Goal: Task Accomplishment & Management: Use online tool/utility

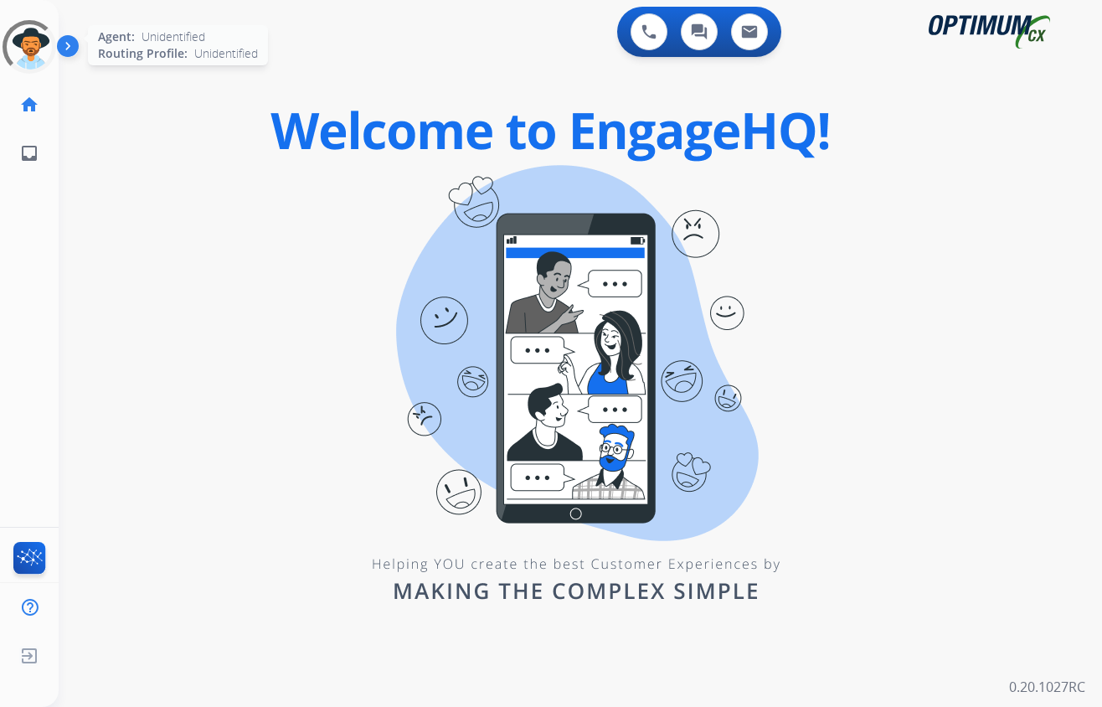
click at [22, 42] on div at bounding box center [29, 46] width 75 height 75
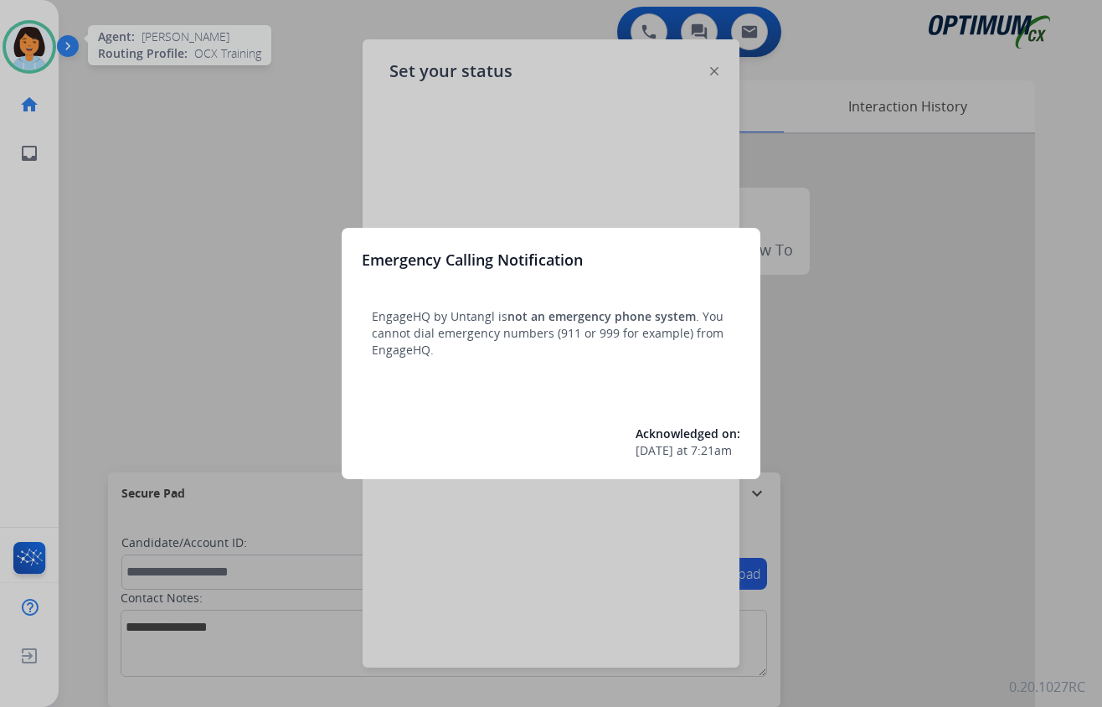
click at [476, 138] on div at bounding box center [551, 353] width 1102 height 707
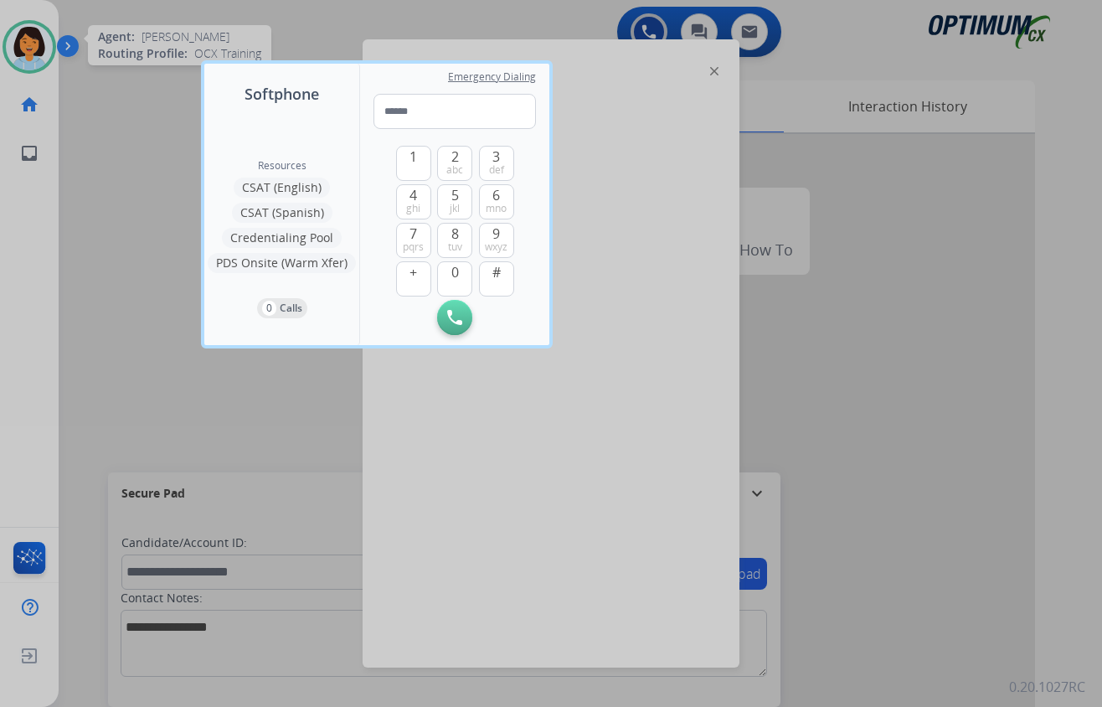
click at [101, 132] on div at bounding box center [551, 353] width 1102 height 707
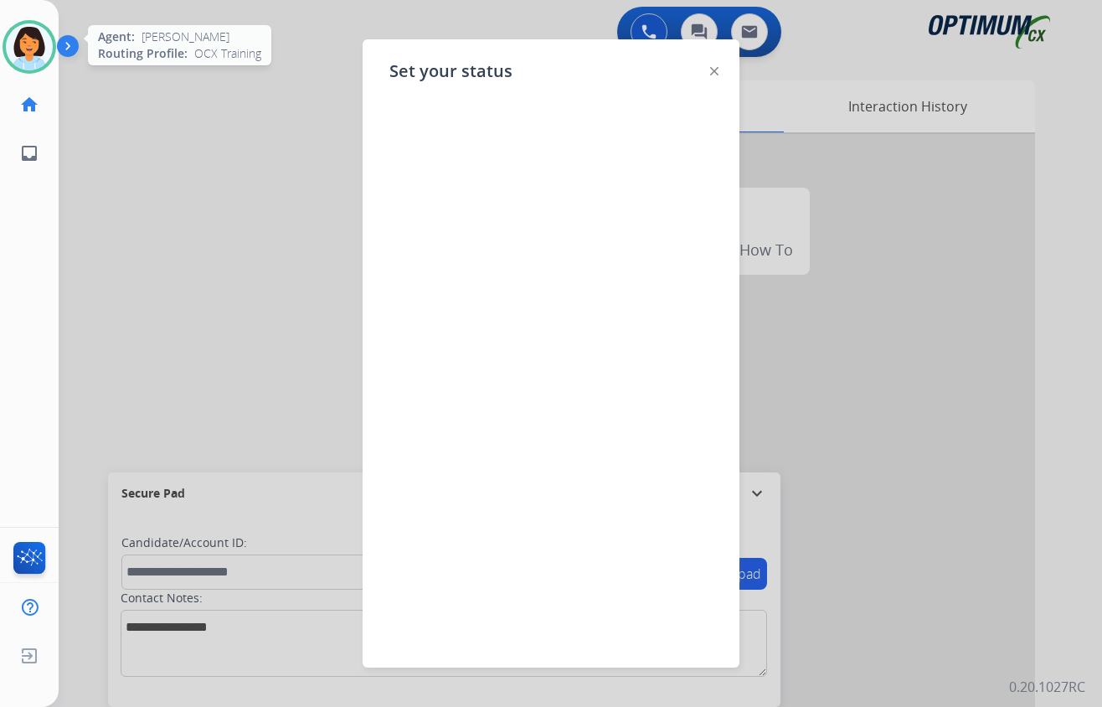
click at [715, 69] on img at bounding box center [714, 71] width 8 height 8
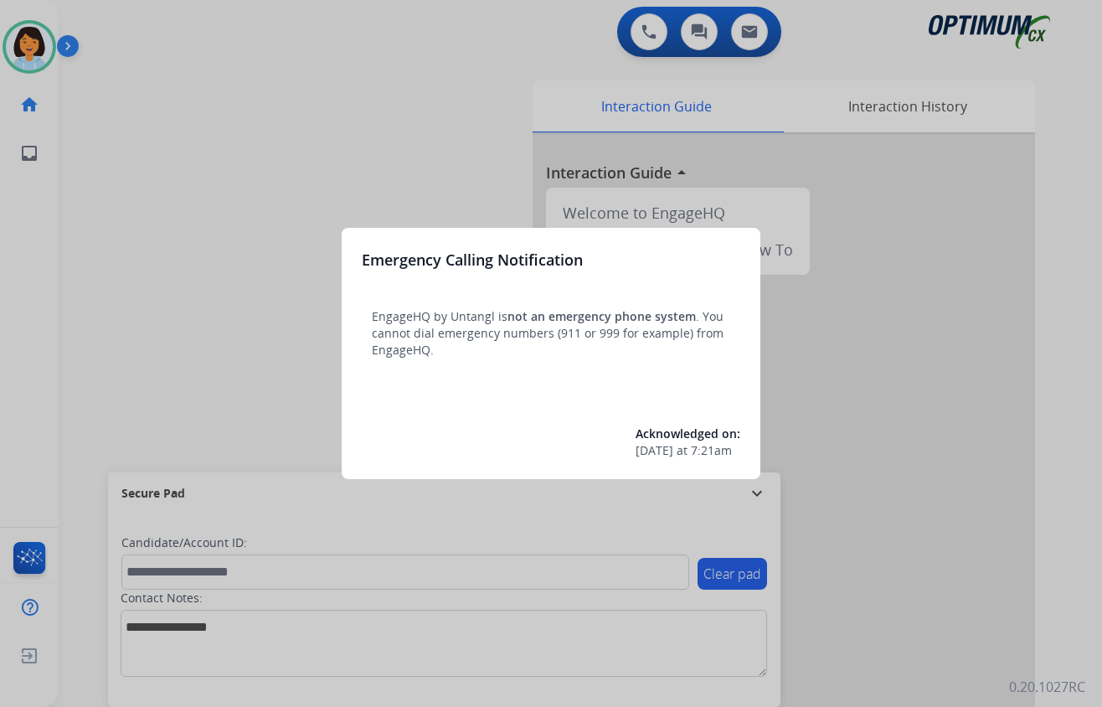
click at [374, 111] on div at bounding box center [551, 353] width 1102 height 707
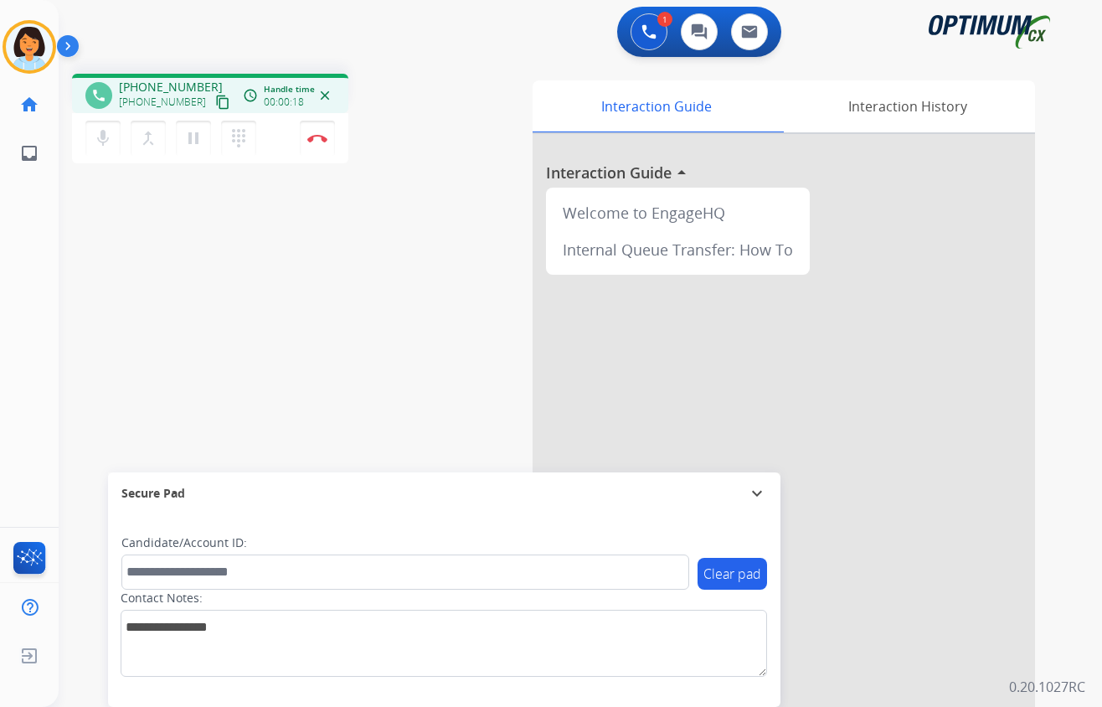
click at [215, 101] on mat-icon "content_copy" at bounding box center [222, 102] width 15 height 15
click at [317, 134] on img at bounding box center [317, 138] width 20 height 8
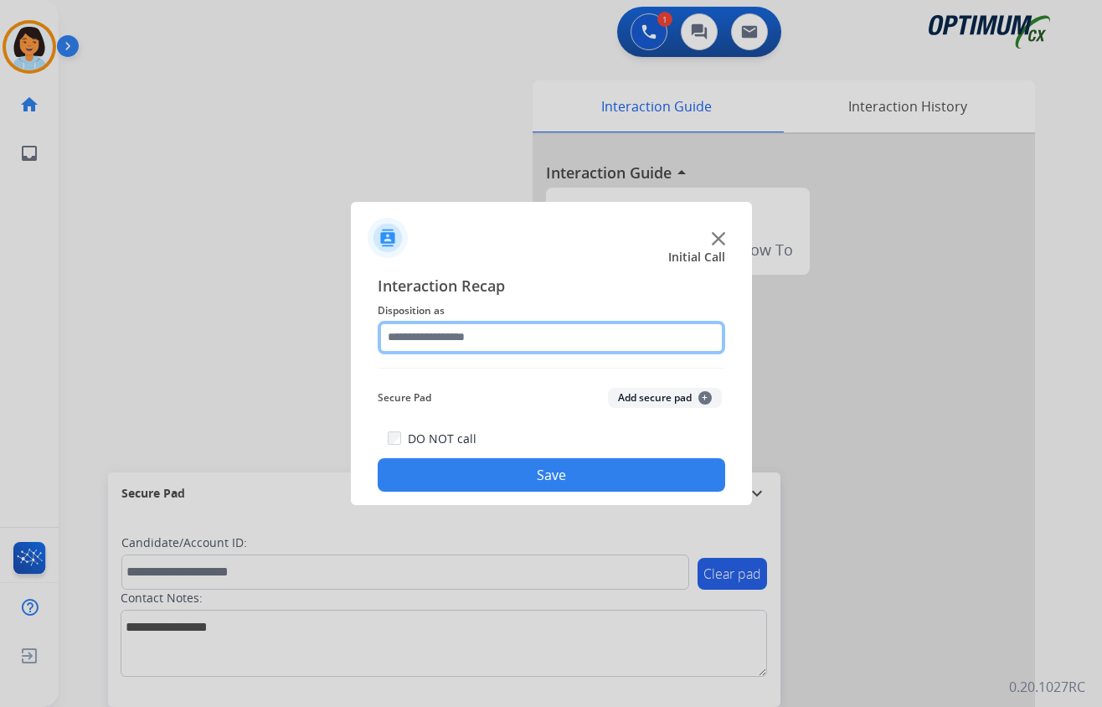
click at [487, 327] on input "text" at bounding box center [552, 338] width 348 height 34
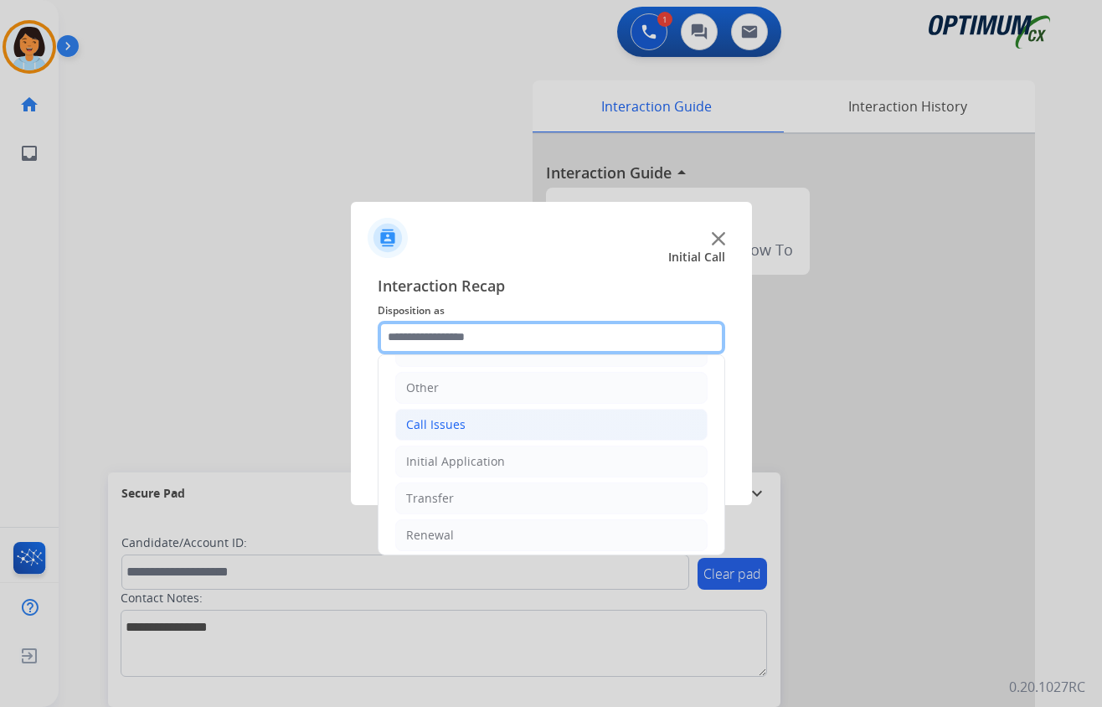
scroll to position [118, 0]
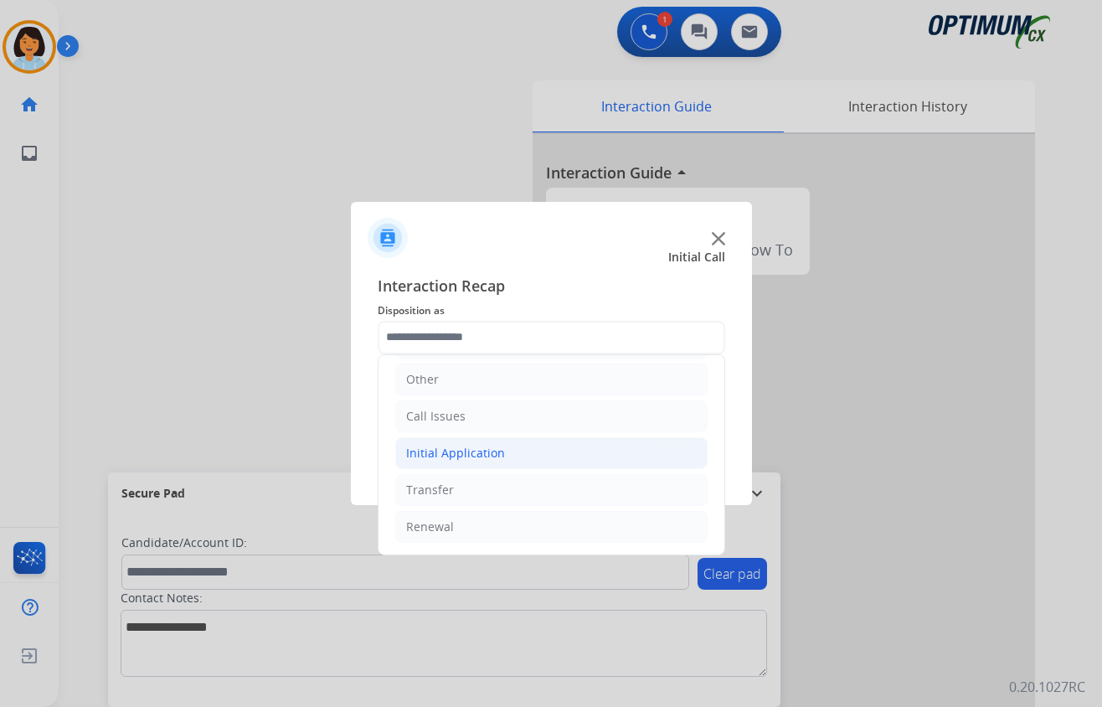
click at [513, 452] on li "Initial Application" at bounding box center [551, 453] width 312 height 32
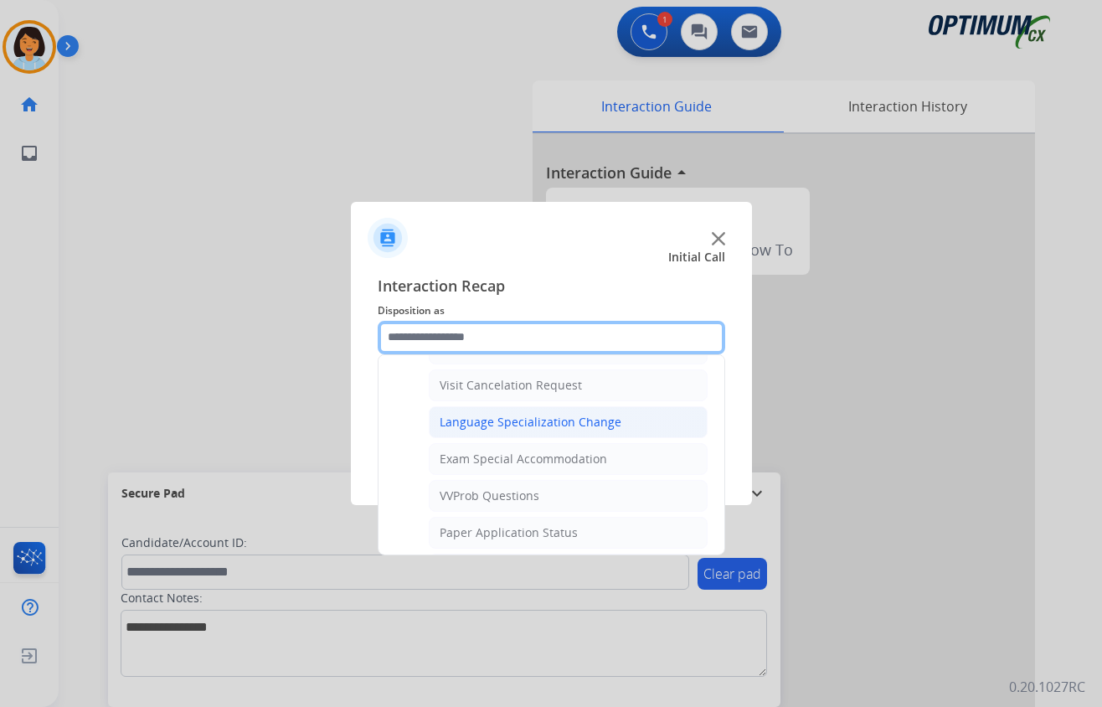
scroll to position [1012, 0]
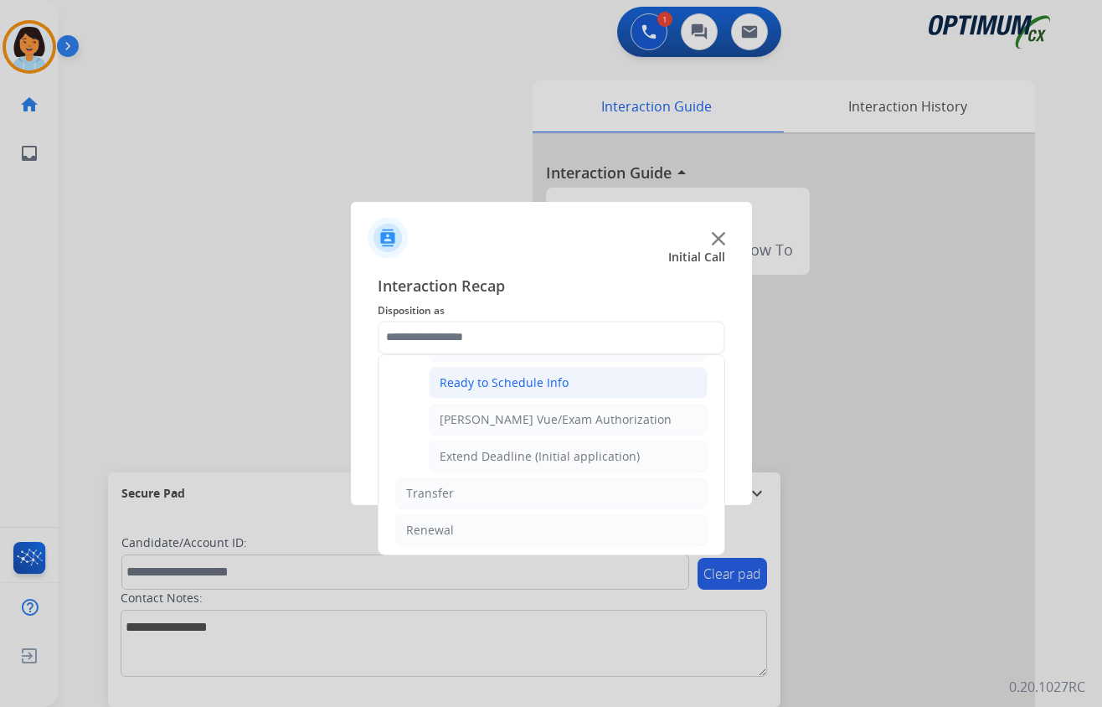
click at [528, 391] on div "Ready to Schedule Info" at bounding box center [504, 382] width 129 height 17
type input "**********"
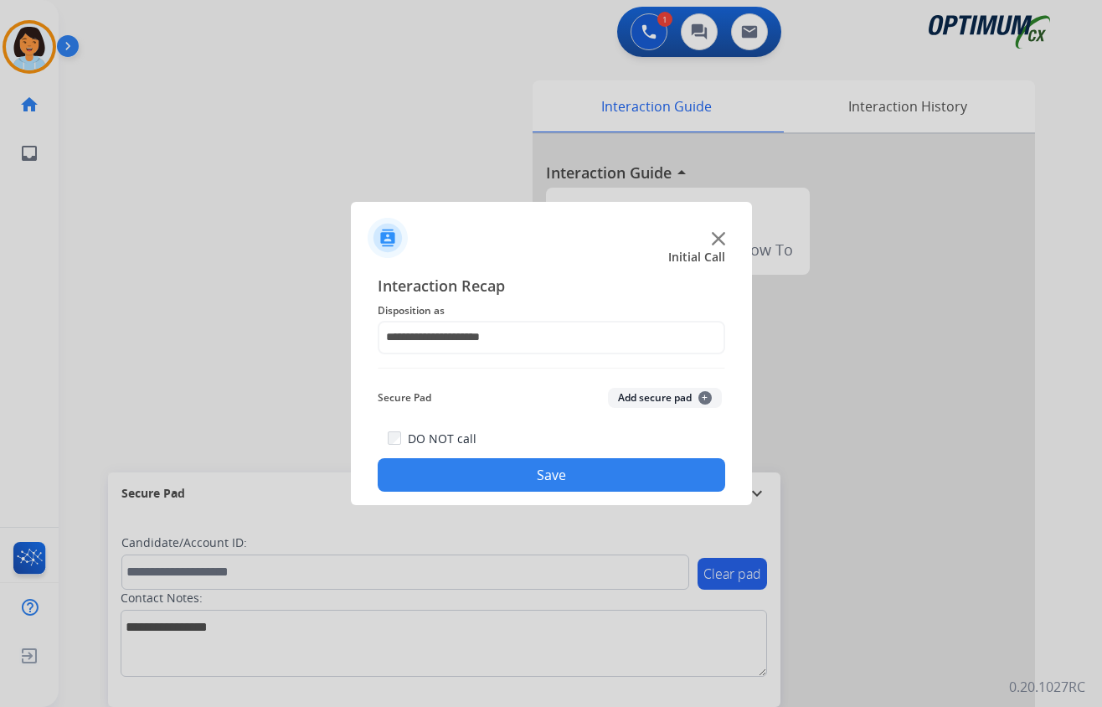
click at [521, 470] on button "Save" at bounding box center [552, 475] width 348 height 34
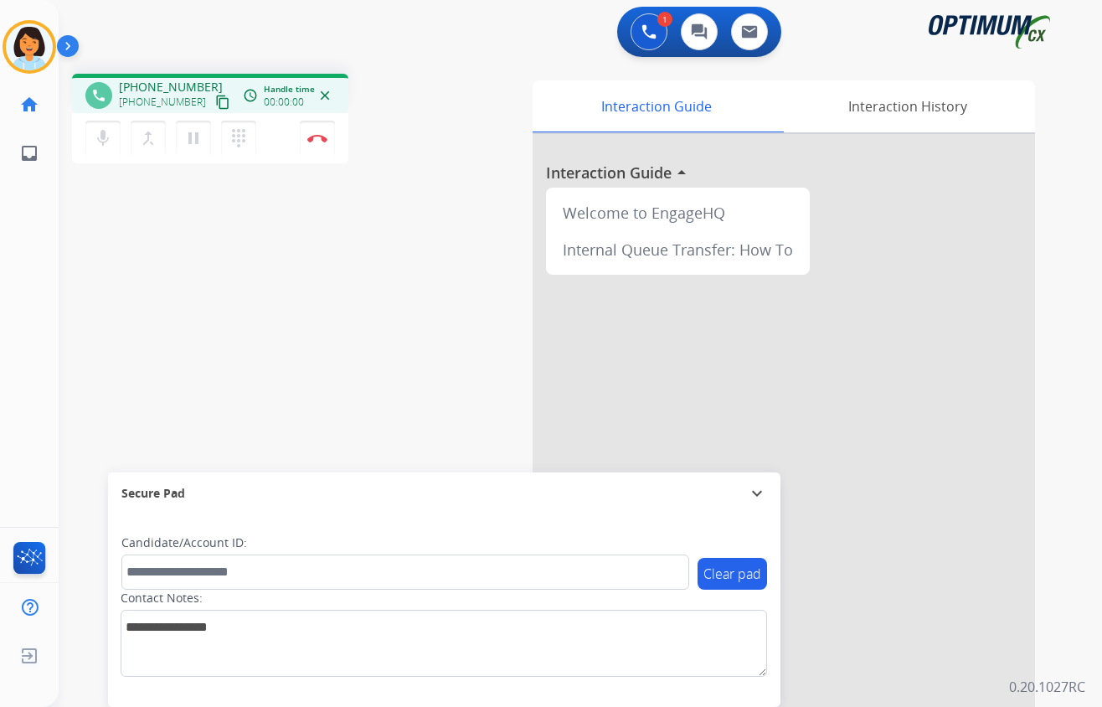
click at [215, 101] on mat-icon "content_copy" at bounding box center [222, 102] width 15 height 15
click at [313, 134] on img at bounding box center [317, 138] width 20 height 8
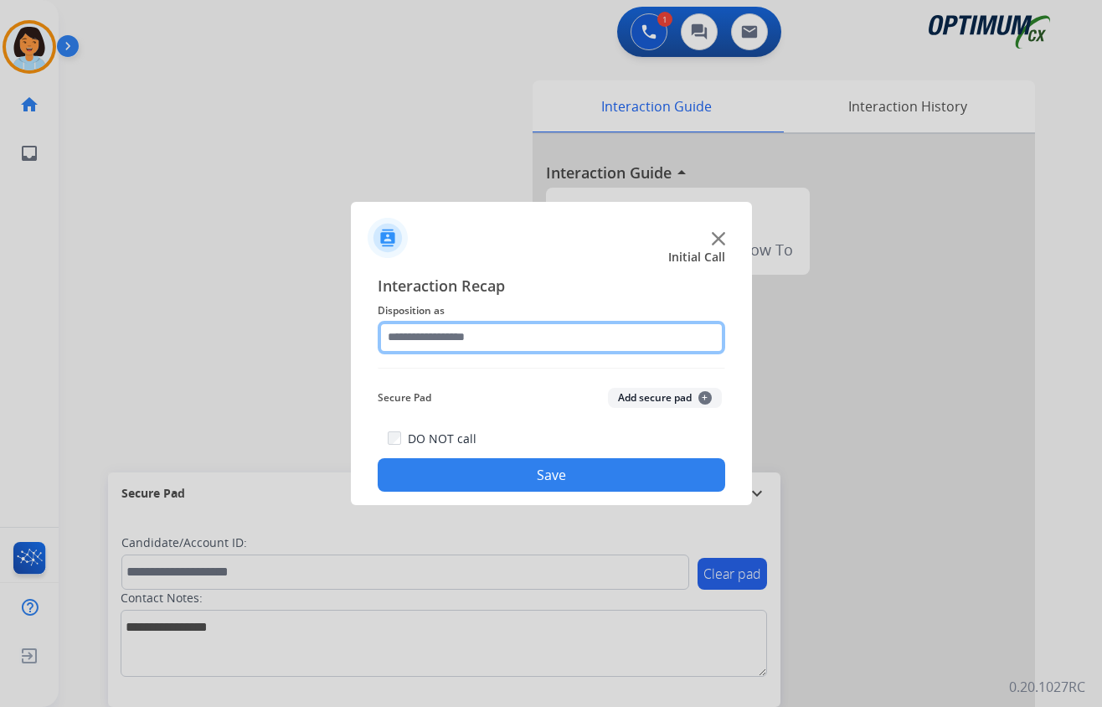
click at [657, 347] on input "text" at bounding box center [552, 338] width 348 height 34
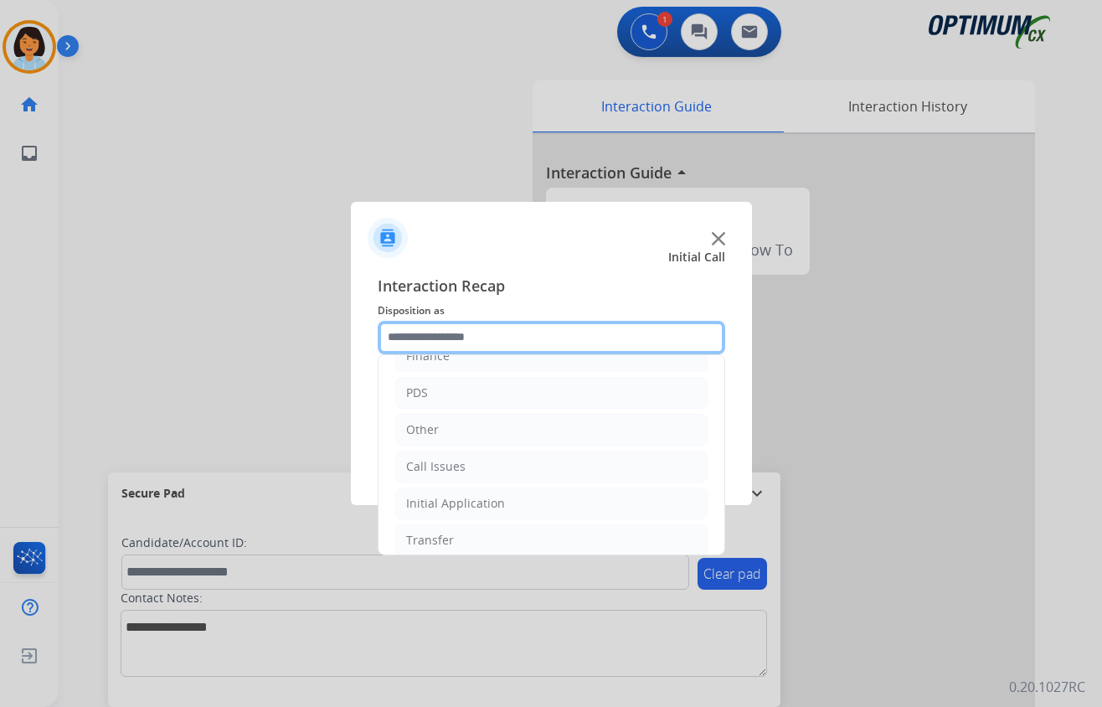
scroll to position [118, 0]
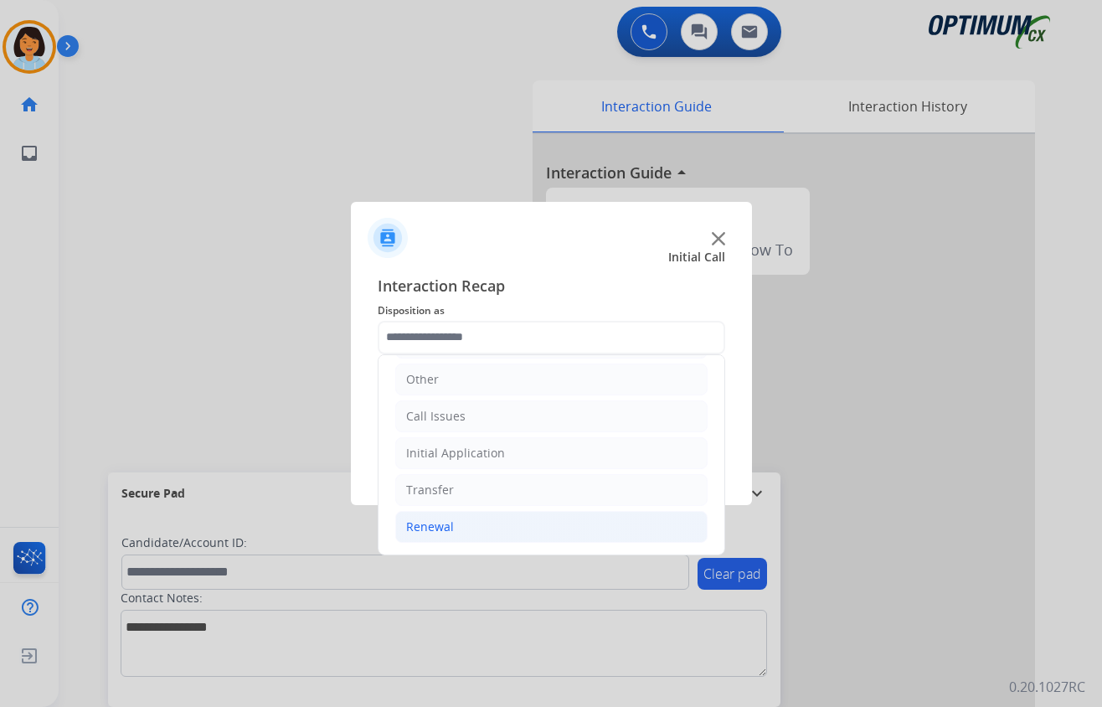
click at [443, 523] on div "Renewal" at bounding box center [430, 526] width 48 height 17
click at [462, 523] on li "Renewal" at bounding box center [551, 523] width 312 height 32
click at [503, 523] on li "Renewal" at bounding box center [551, 527] width 312 height 32
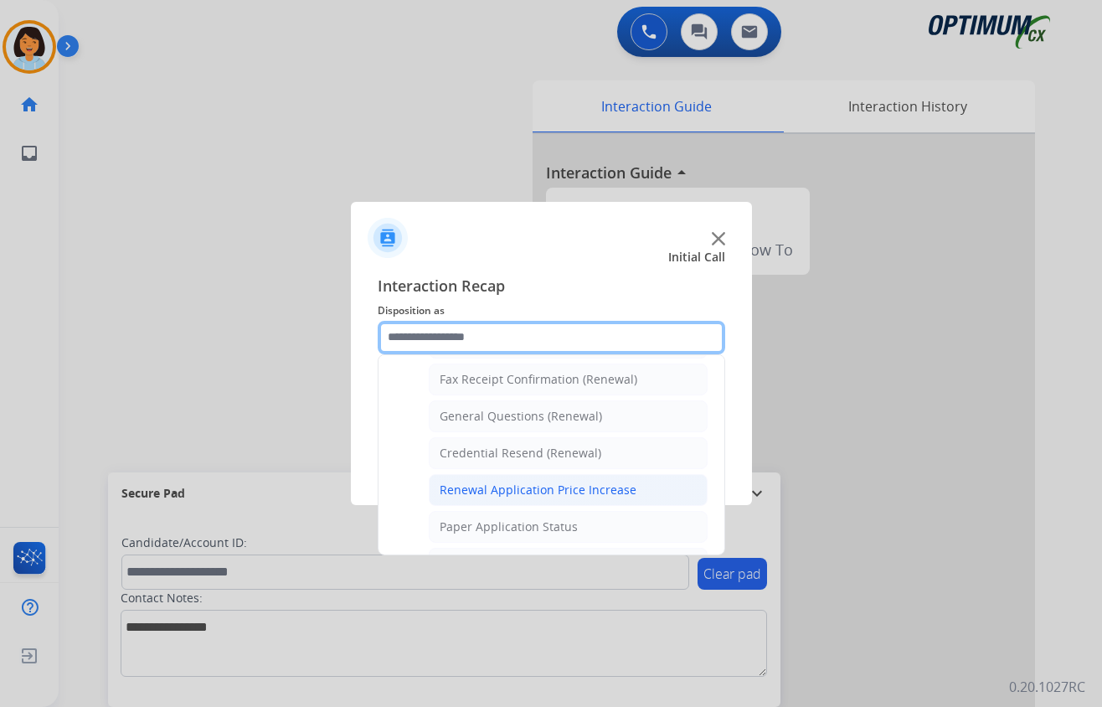
scroll to position [471, 0]
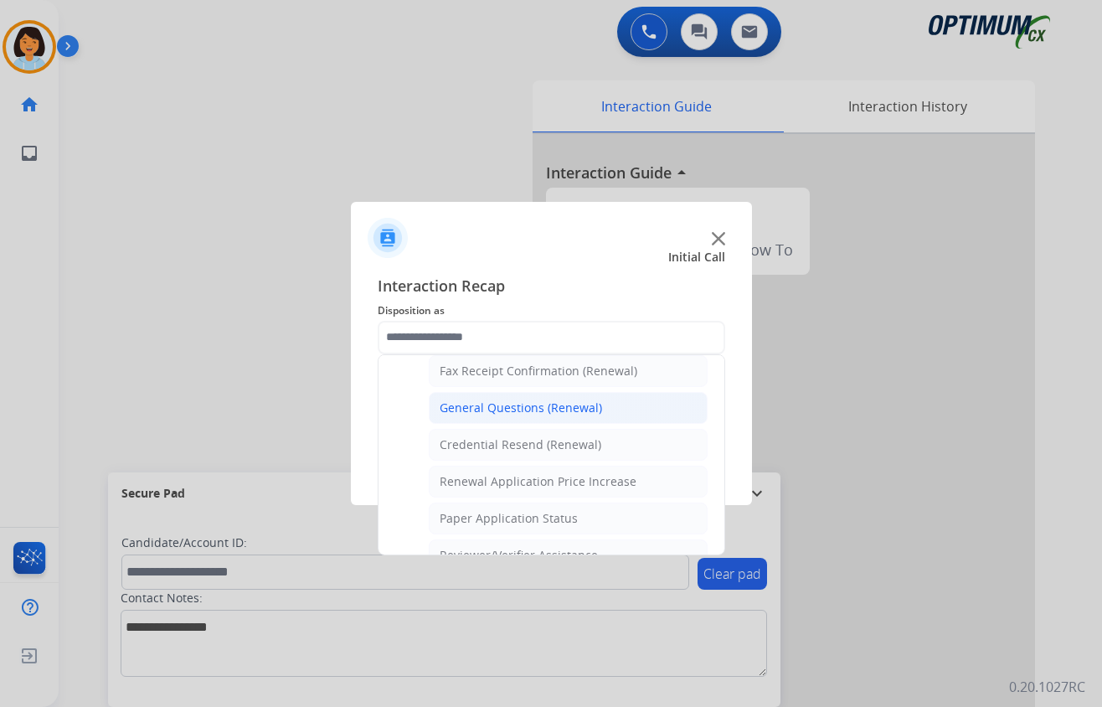
click at [533, 407] on div "General Questions (Renewal)" at bounding box center [521, 407] width 162 height 17
type input "**********"
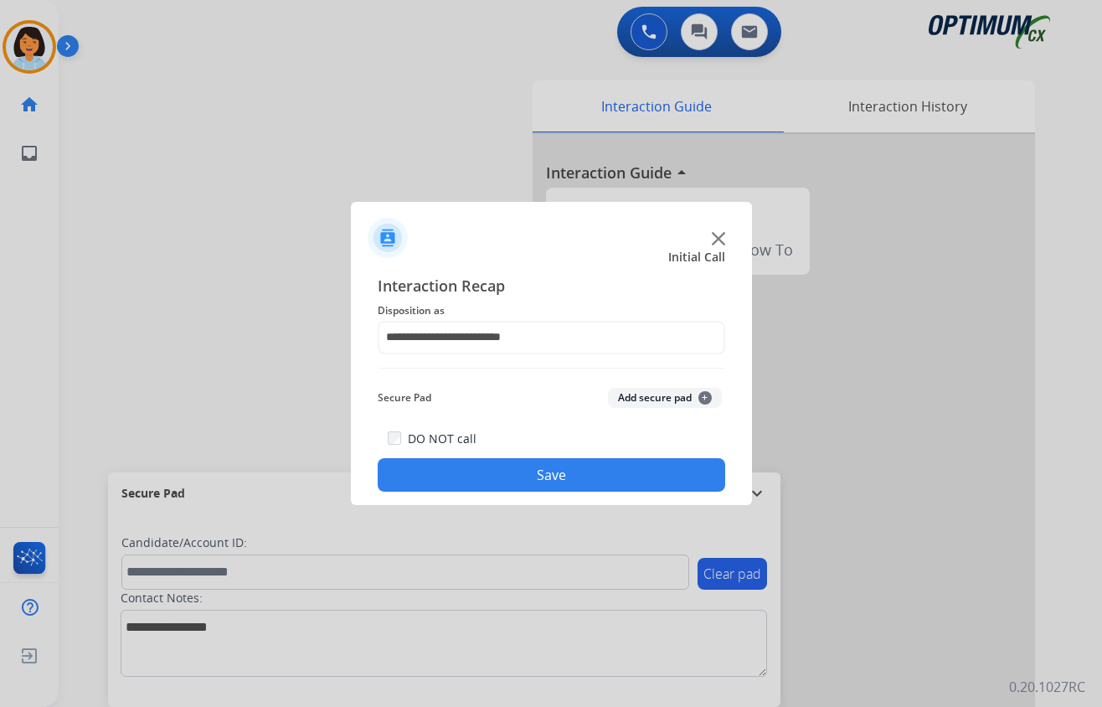
click at [546, 474] on button "Save" at bounding box center [552, 475] width 348 height 34
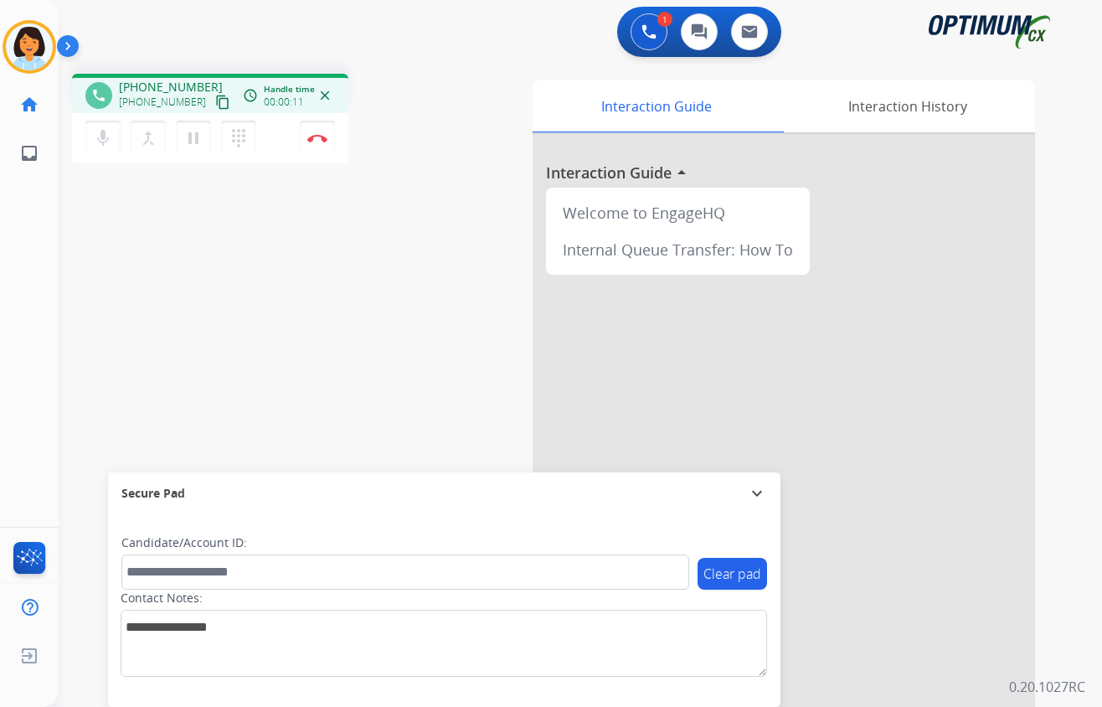
click at [215, 101] on mat-icon "content_copy" at bounding box center [222, 102] width 15 height 15
click at [322, 141] on img at bounding box center [317, 138] width 20 height 8
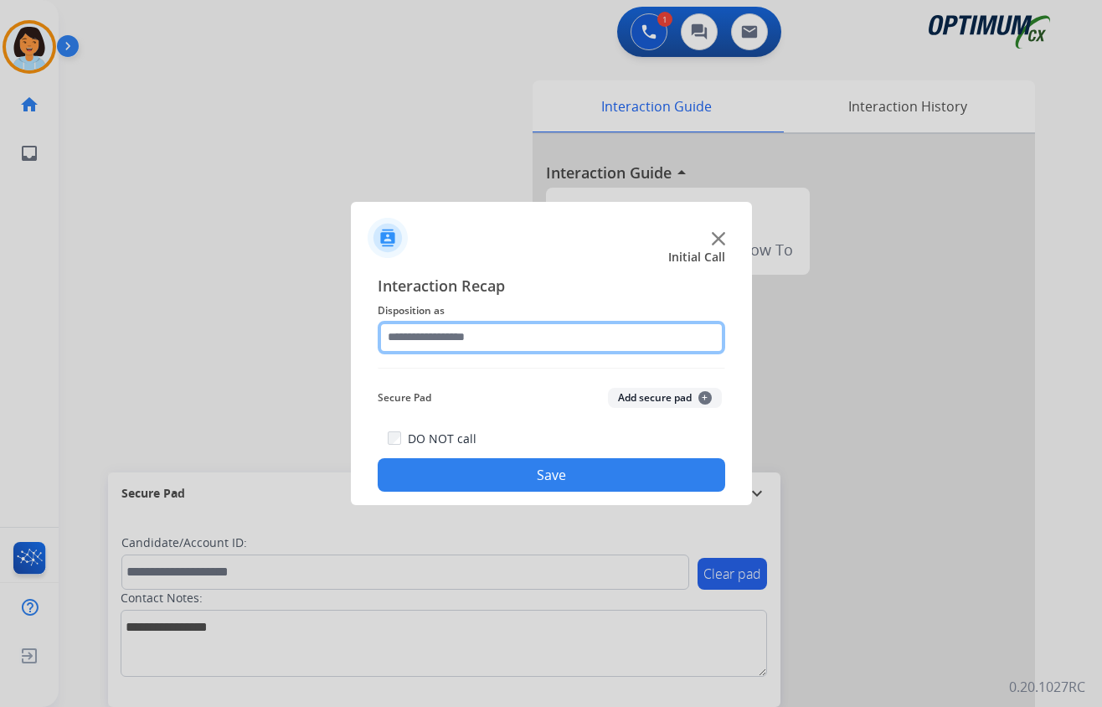
click at [600, 339] on input "text" at bounding box center [552, 338] width 348 height 34
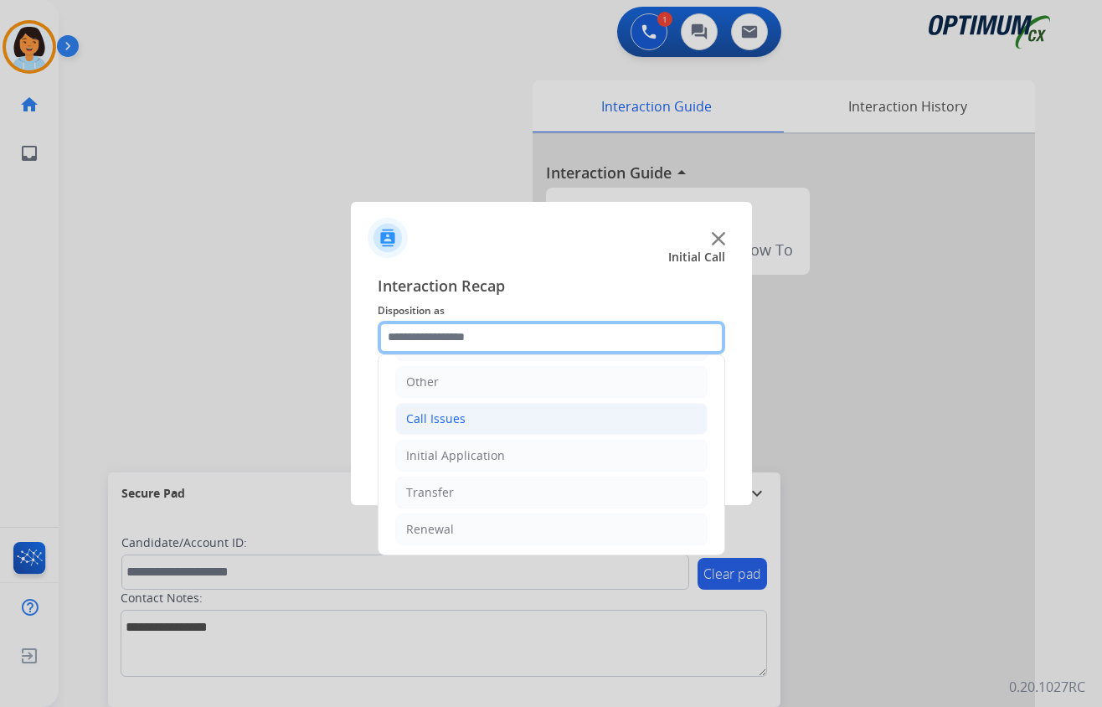
scroll to position [0, 0]
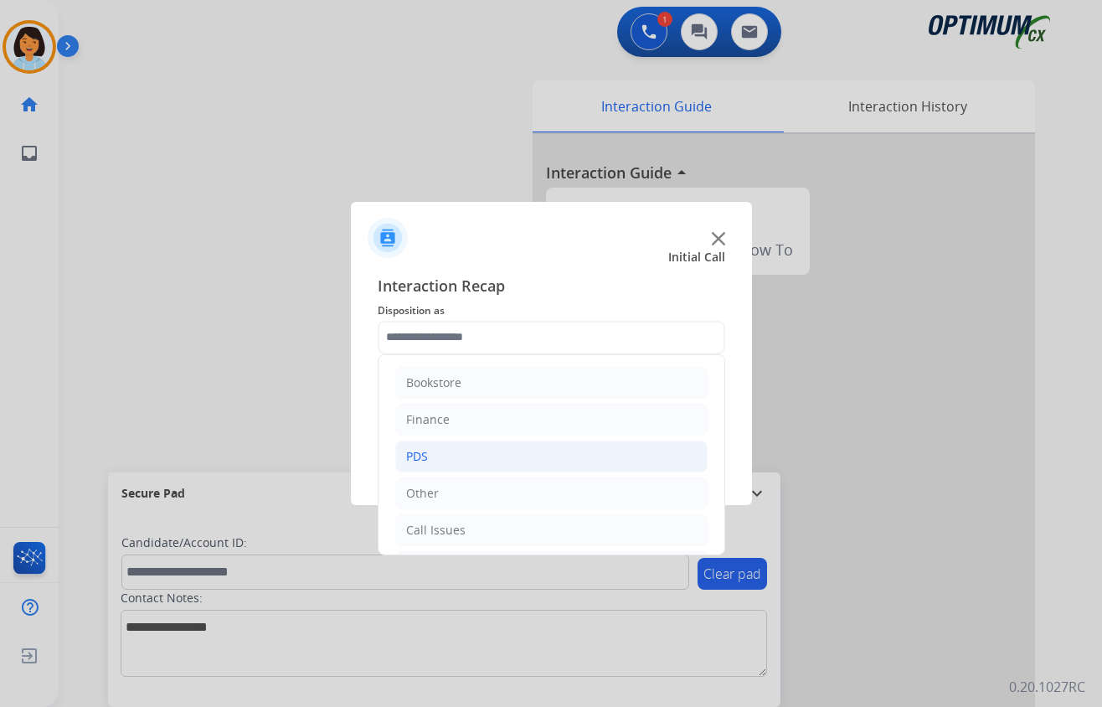
click at [444, 456] on li "PDS" at bounding box center [551, 457] width 312 height 32
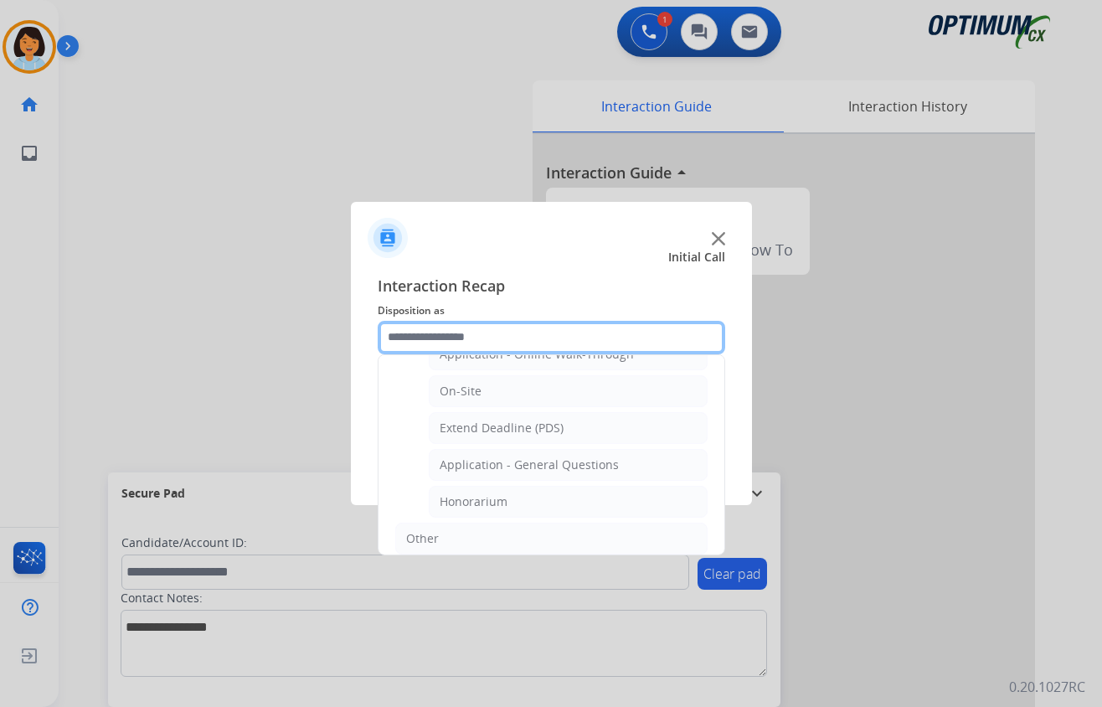
scroll to position [446, 0]
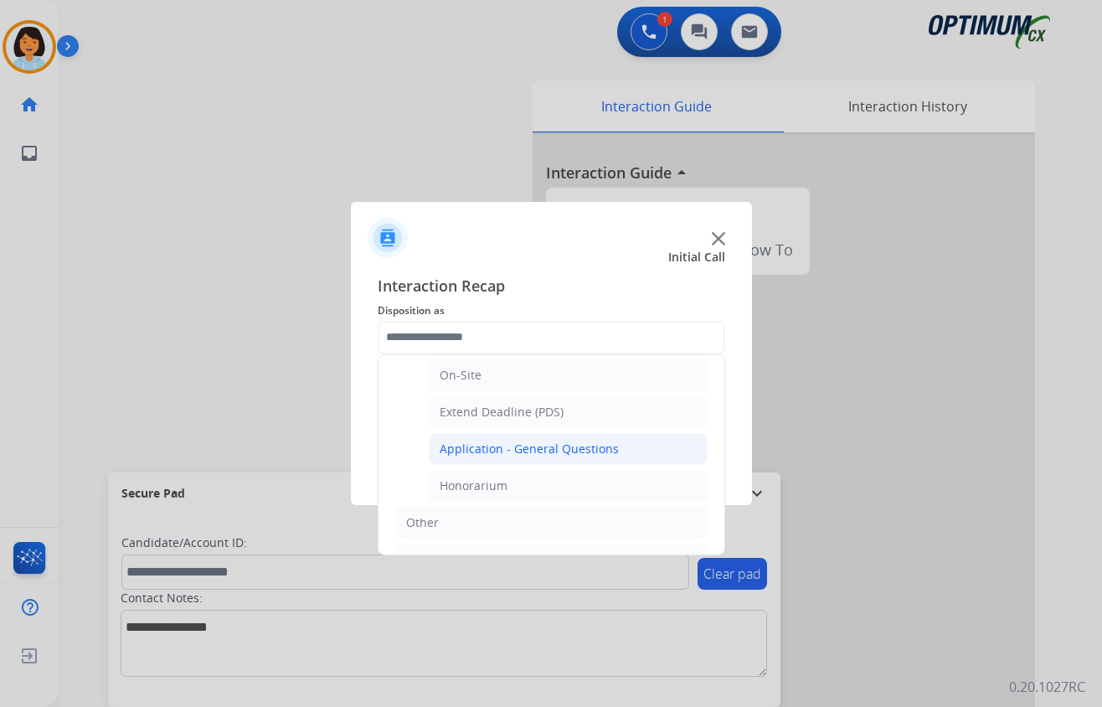
click at [548, 457] on div "Application - General Questions" at bounding box center [529, 449] width 179 height 17
type input "**********"
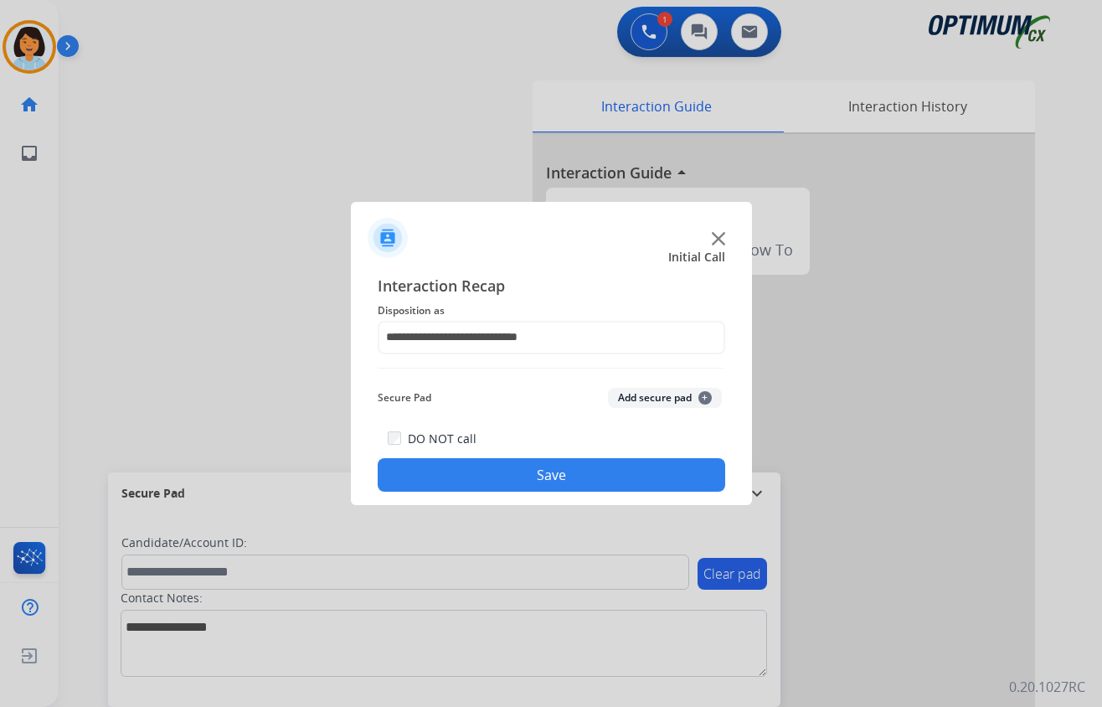
click at [547, 474] on button "Save" at bounding box center [552, 475] width 348 height 34
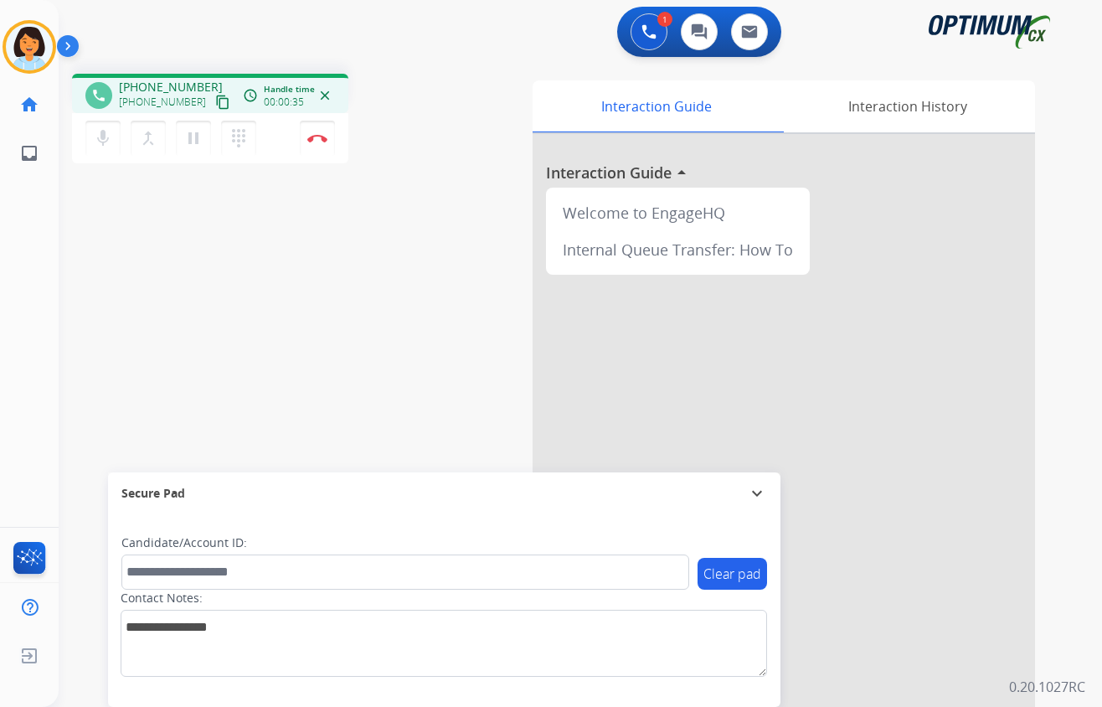
click at [215, 107] on mat-icon "content_copy" at bounding box center [222, 102] width 15 height 15
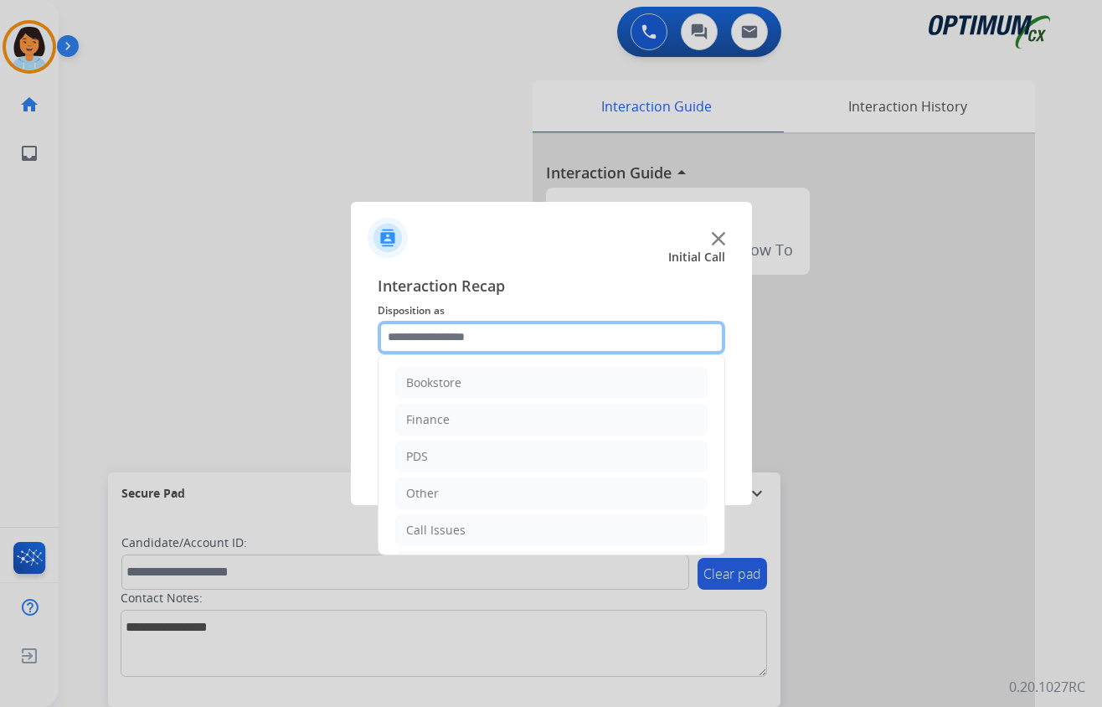
click at [483, 349] on input "text" at bounding box center [552, 338] width 348 height 34
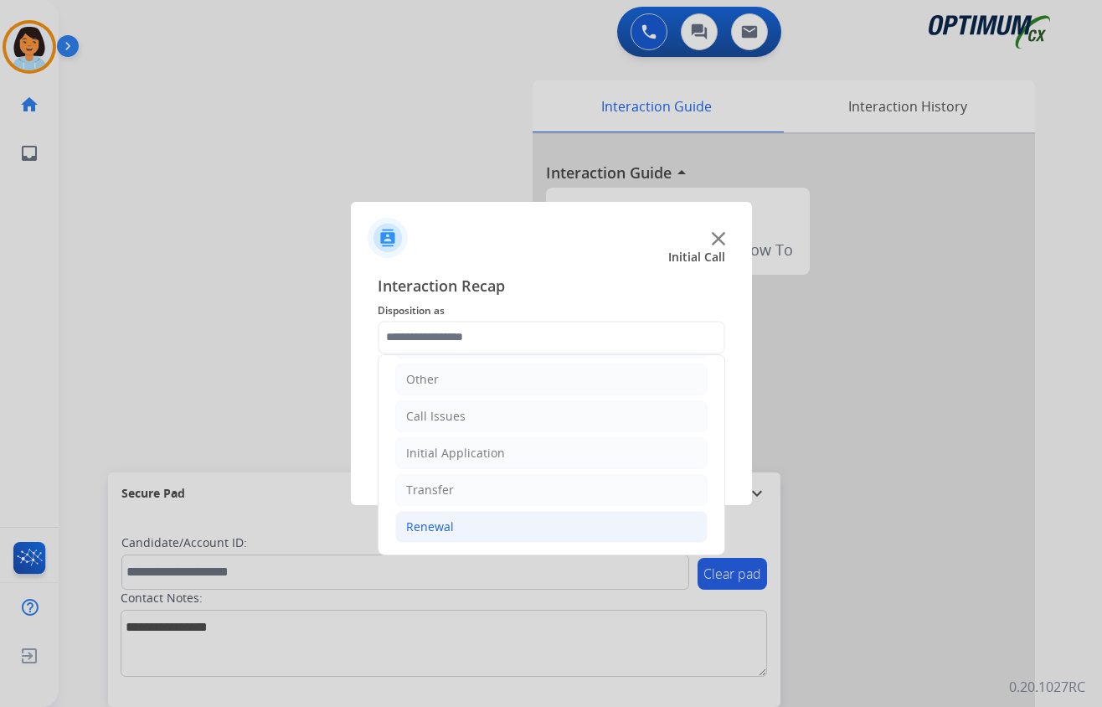
click at [513, 518] on li "Renewal" at bounding box center [551, 527] width 312 height 32
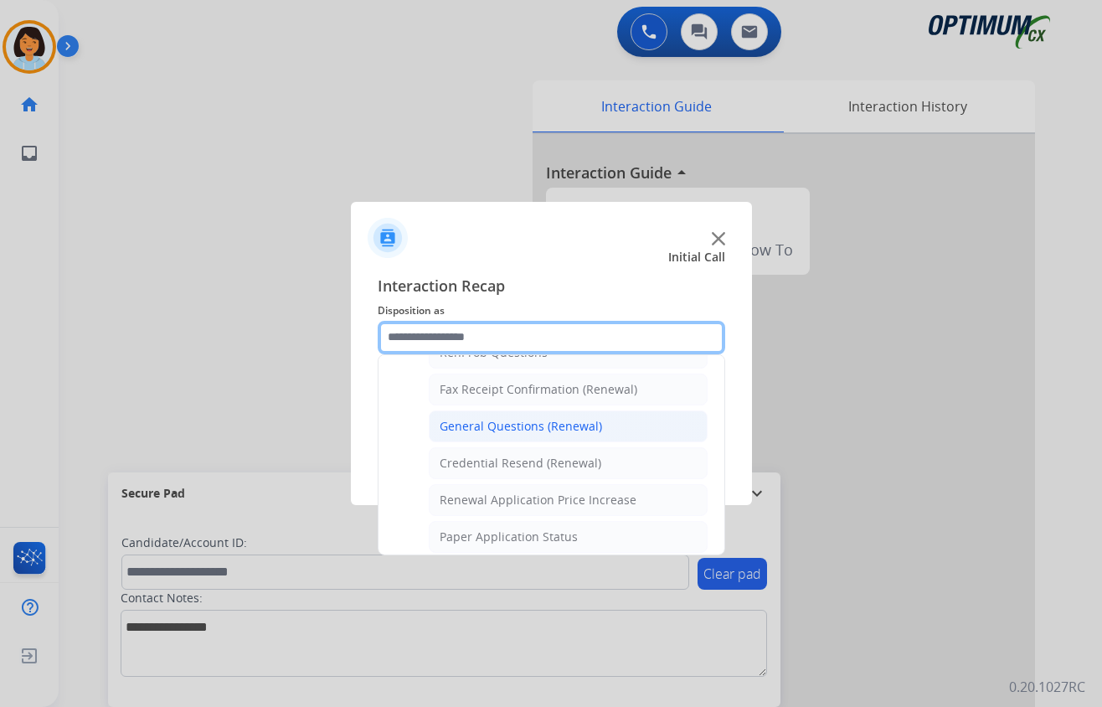
scroll to position [453, 0]
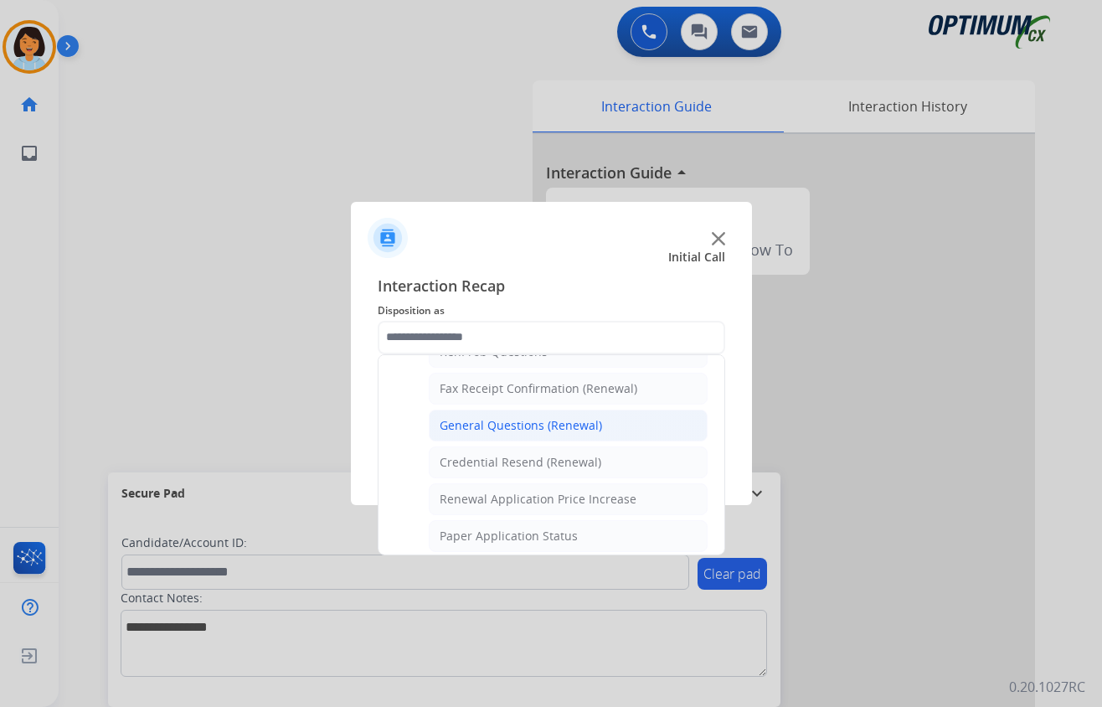
click at [564, 434] on div "General Questions (Renewal)" at bounding box center [521, 425] width 162 height 17
type input "**********"
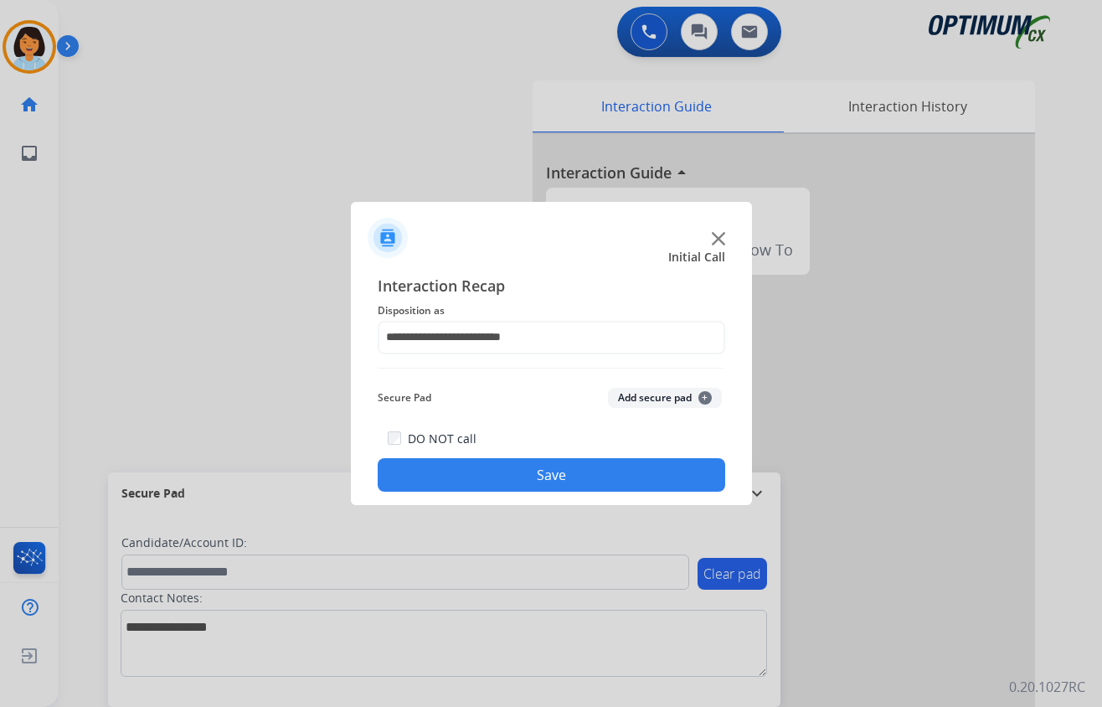
click at [566, 476] on button "Save" at bounding box center [552, 475] width 348 height 34
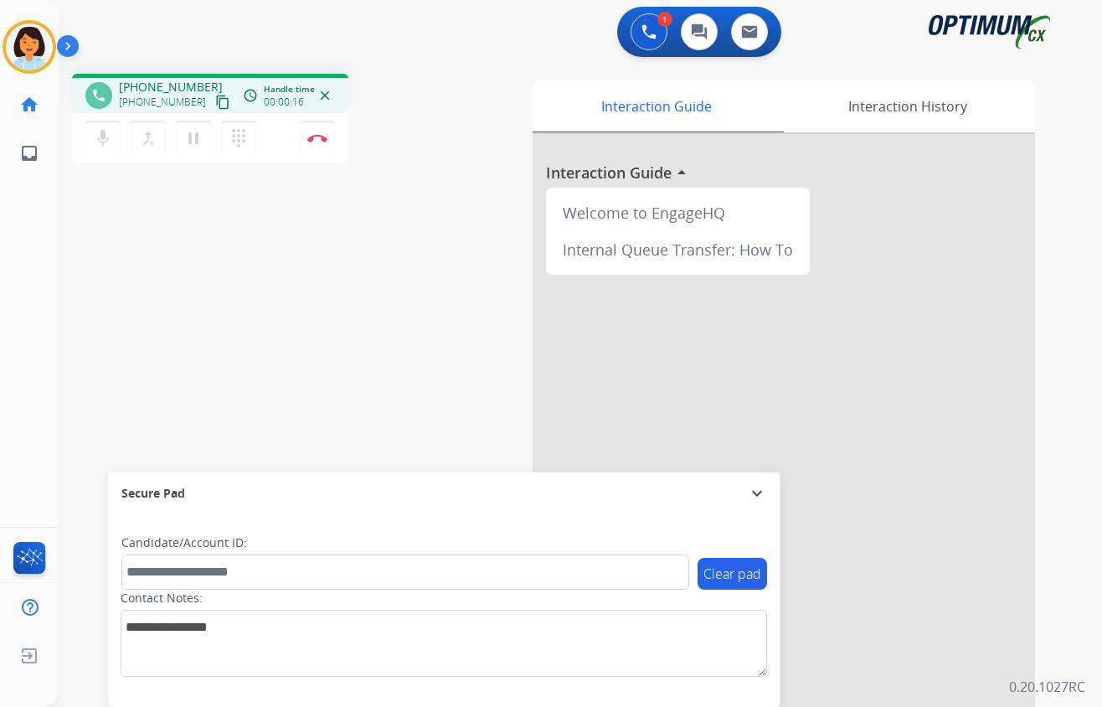
click at [215, 102] on mat-icon "content_copy" at bounding box center [222, 102] width 15 height 15
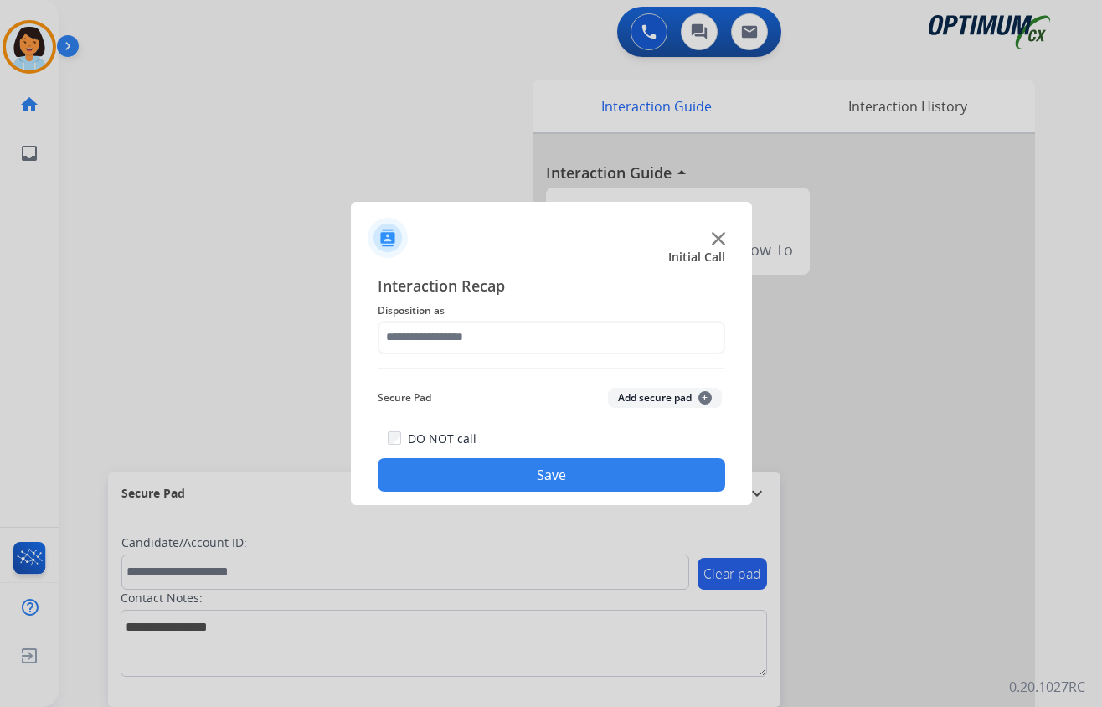
click at [526, 315] on span "Disposition as" at bounding box center [552, 311] width 348 height 20
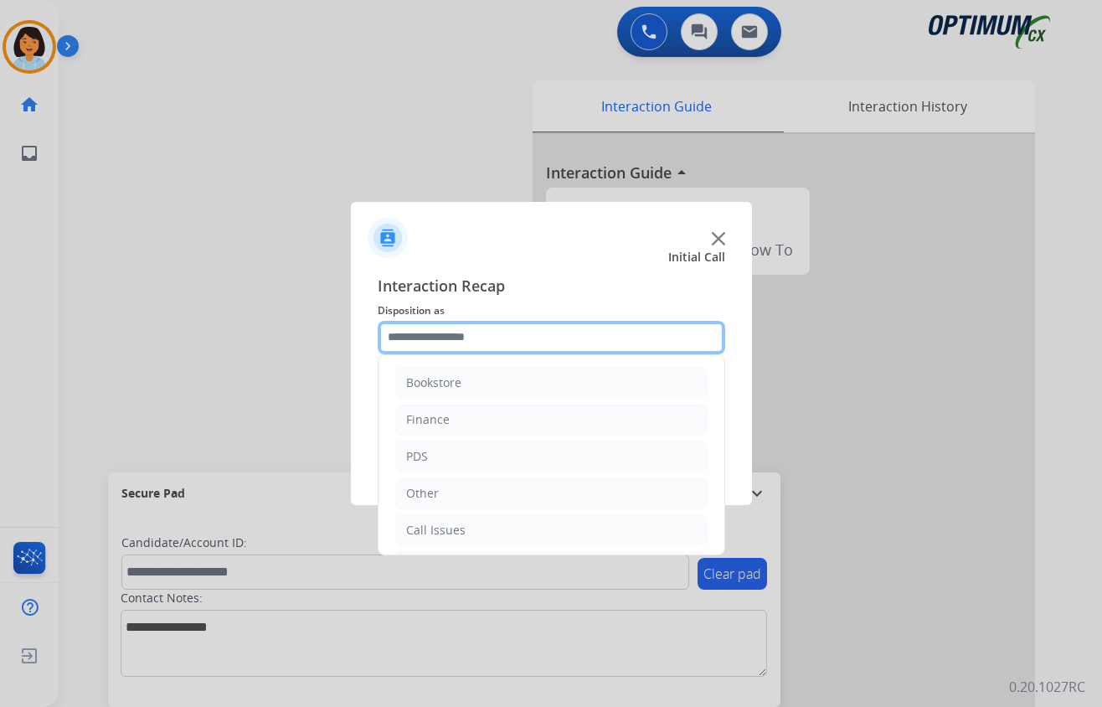
click at [524, 328] on input "text" at bounding box center [552, 338] width 348 height 34
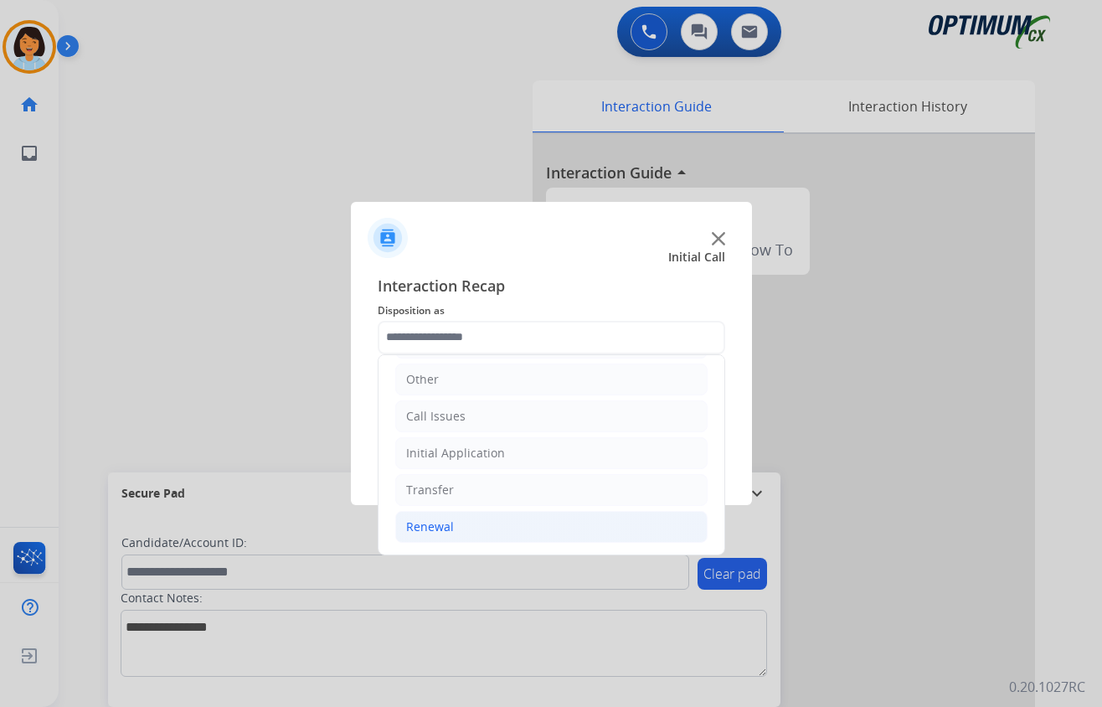
click at [466, 524] on li "Renewal" at bounding box center [551, 527] width 312 height 32
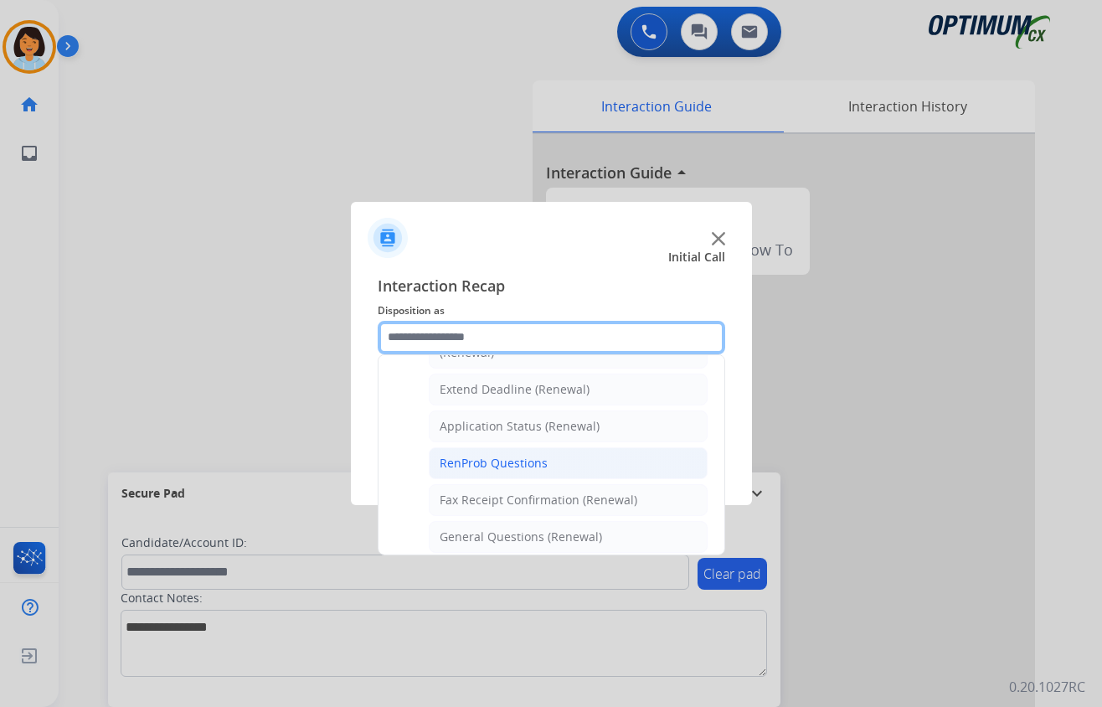
scroll to position [453, 0]
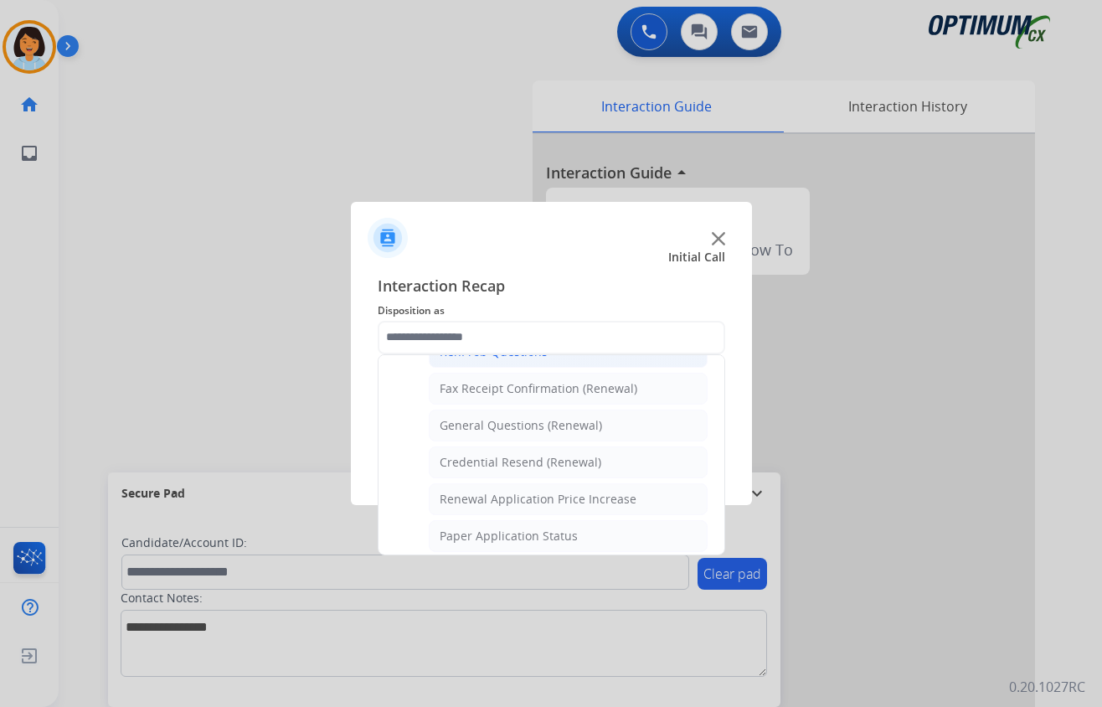
click at [550, 434] on div "General Questions (Renewal)" at bounding box center [521, 425] width 162 height 17
type input "**********"
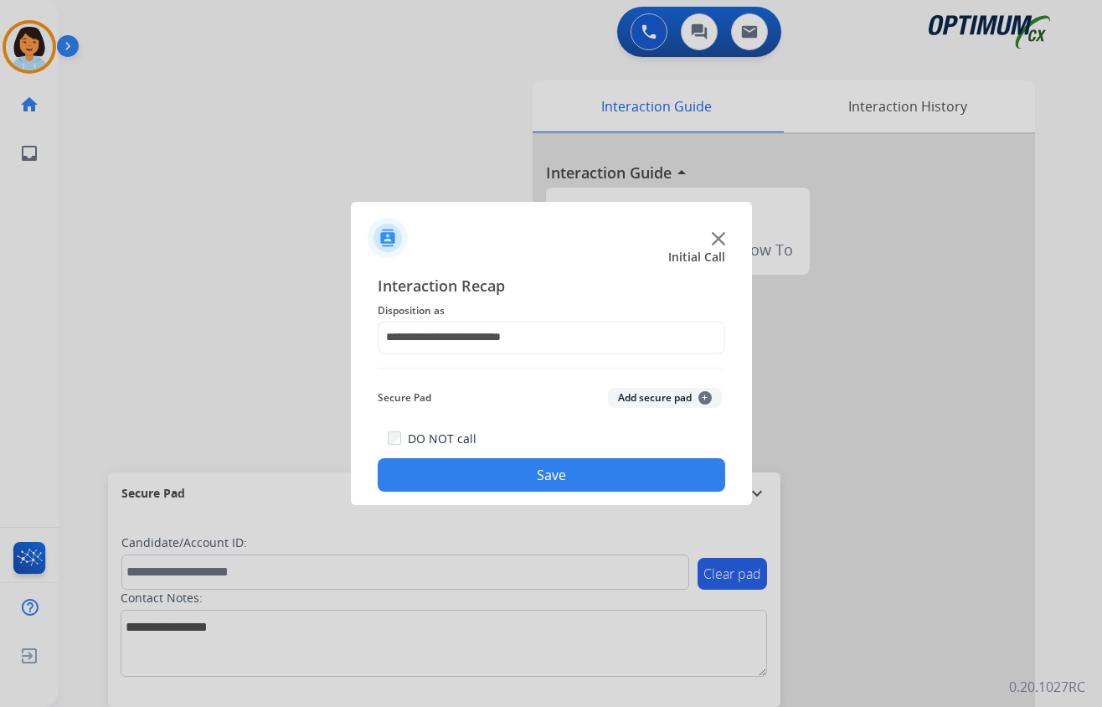
click at [620, 482] on button "Save" at bounding box center [552, 475] width 348 height 34
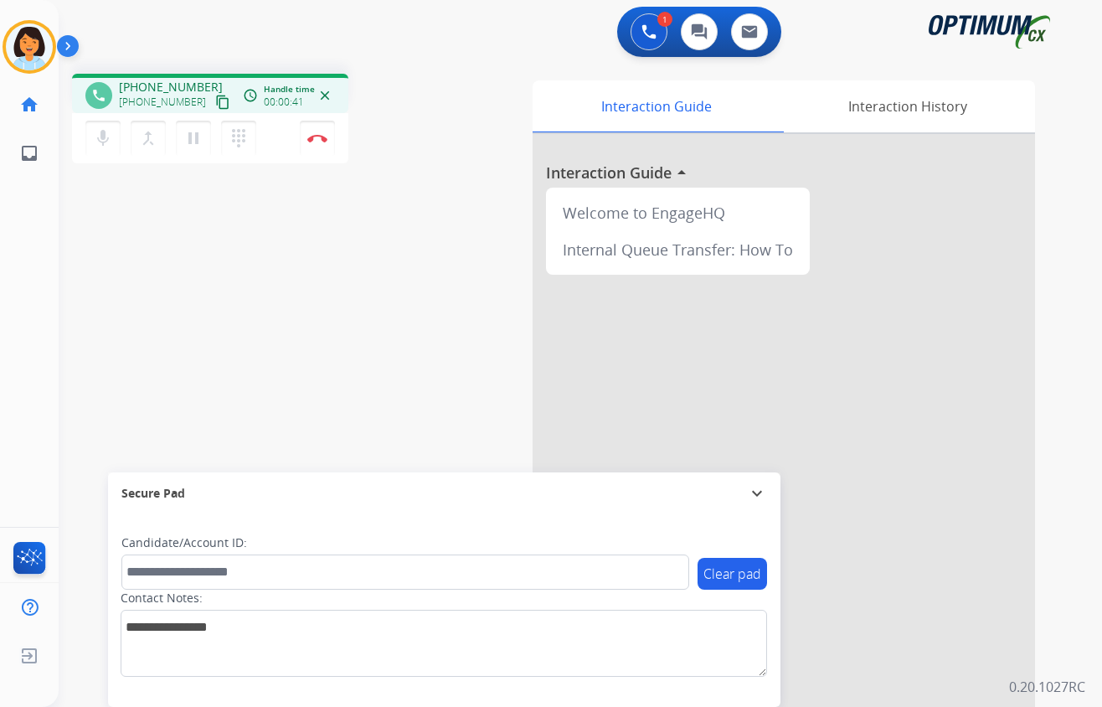
click at [215, 101] on mat-icon "content_copy" at bounding box center [222, 102] width 15 height 15
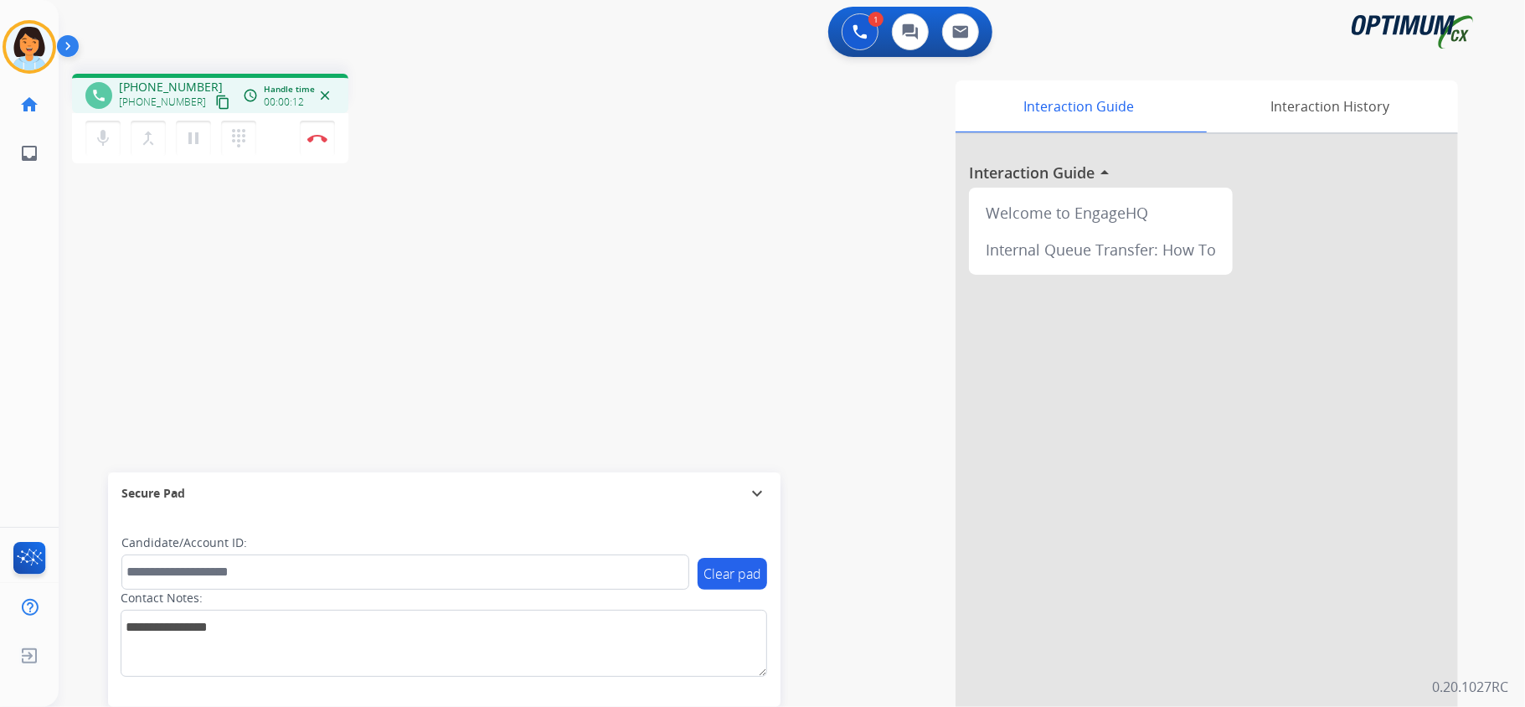
drag, startPoint x: 206, startPoint y: 101, endPoint x: 223, endPoint y: 118, distance: 23.7
click at [215, 105] on mat-icon "content_copy" at bounding box center [222, 102] width 15 height 15
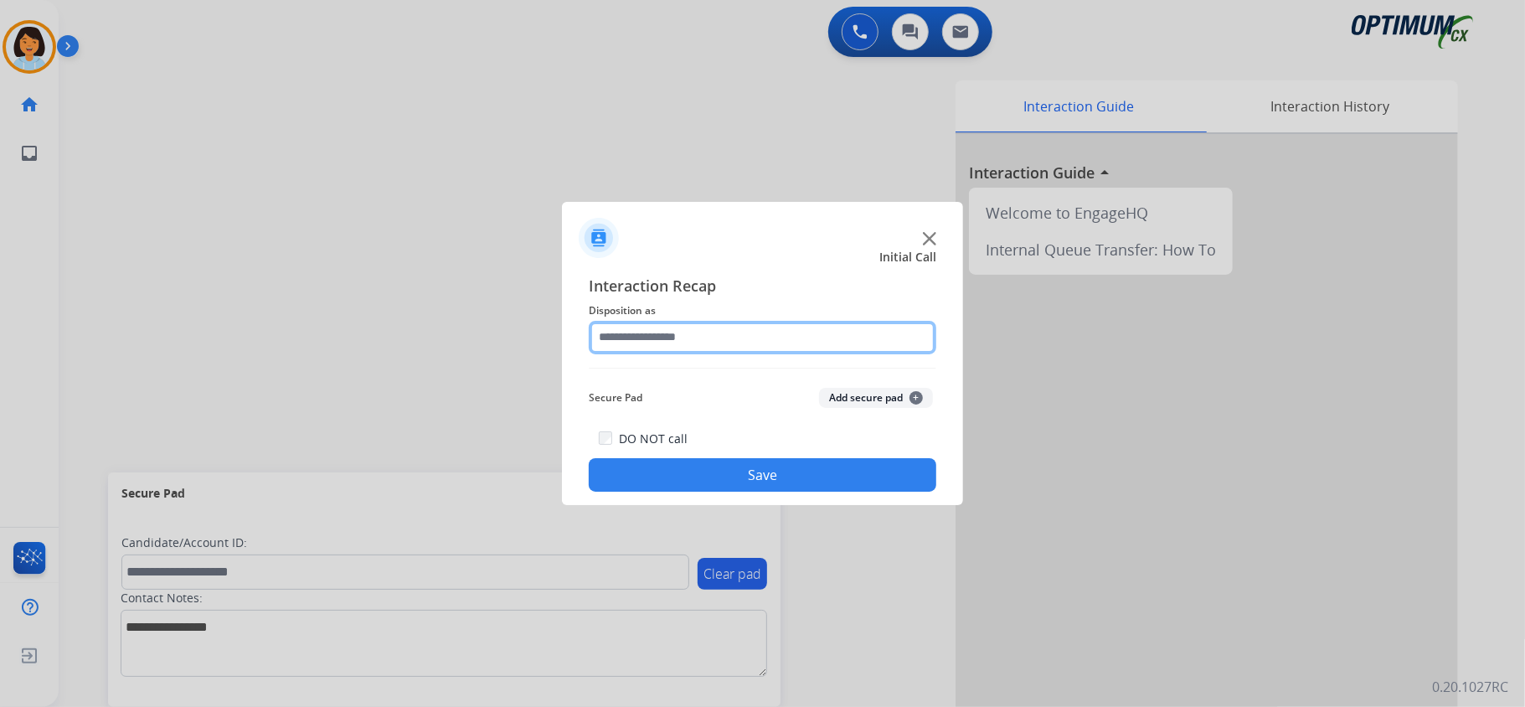
click at [678, 328] on input "text" at bounding box center [763, 338] width 348 height 34
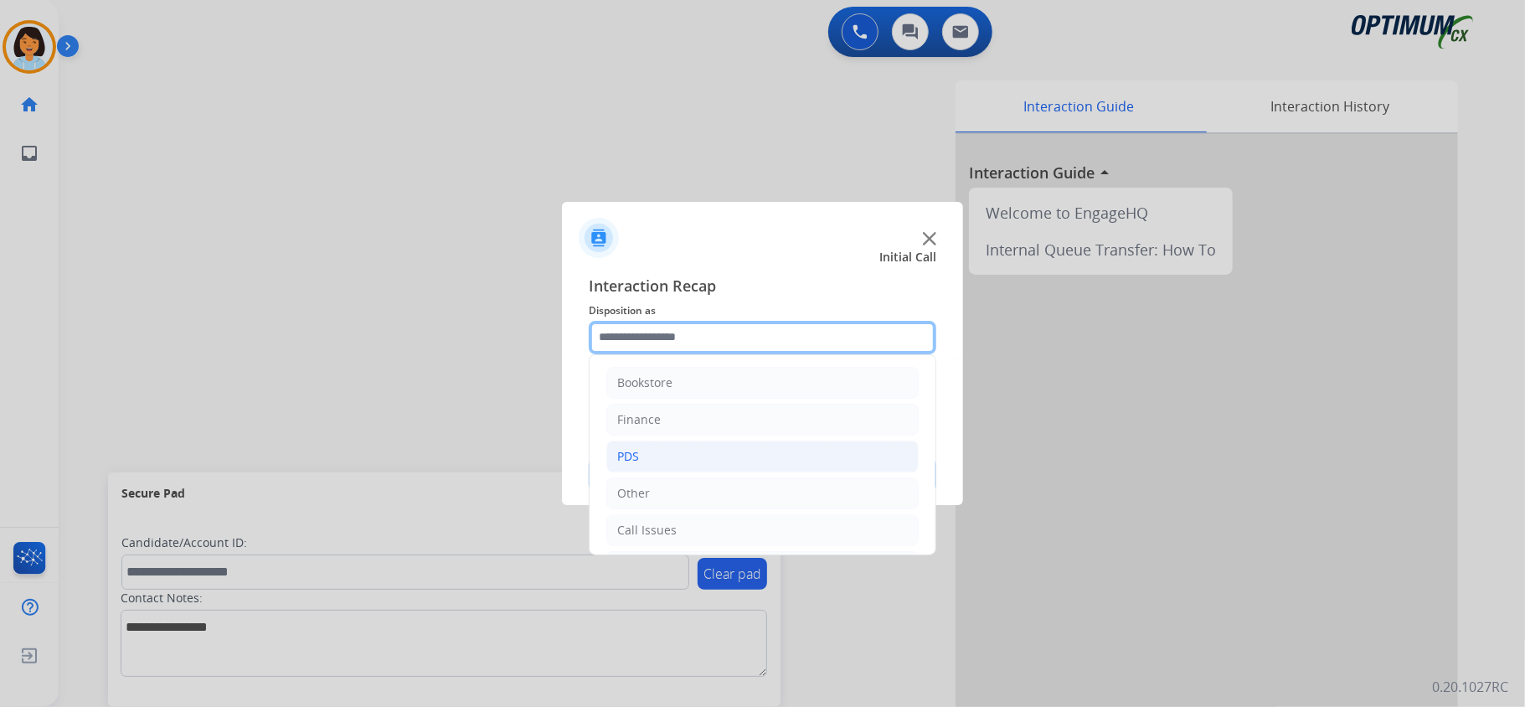
scroll to position [118, 0]
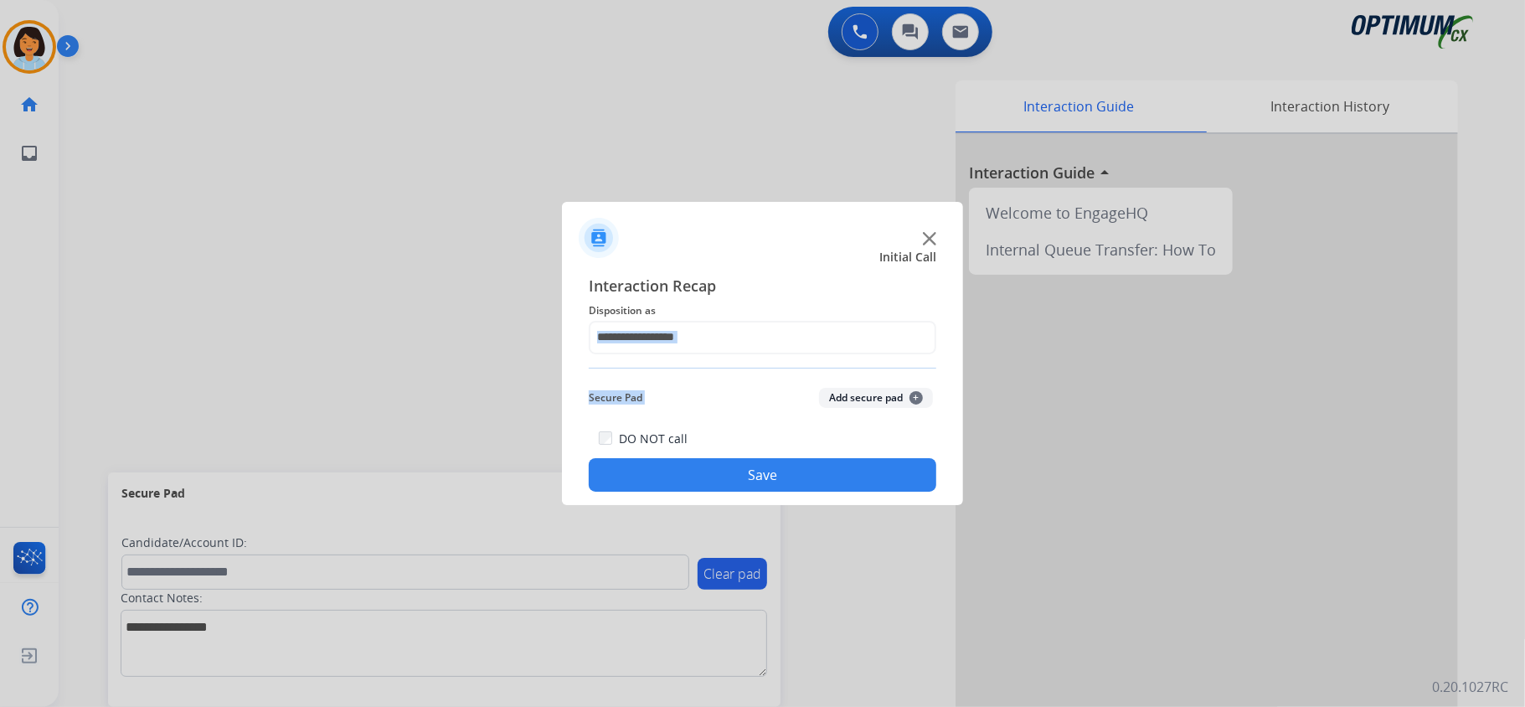
drag, startPoint x: 724, startPoint y: 454, endPoint x: 744, endPoint y: 403, distance: 54.6
click at [812, 358] on div "Interaction Recap Disposition as Secure Pad Add secure pad + DO NOT call Save" at bounding box center [763, 383] width 348 height 219
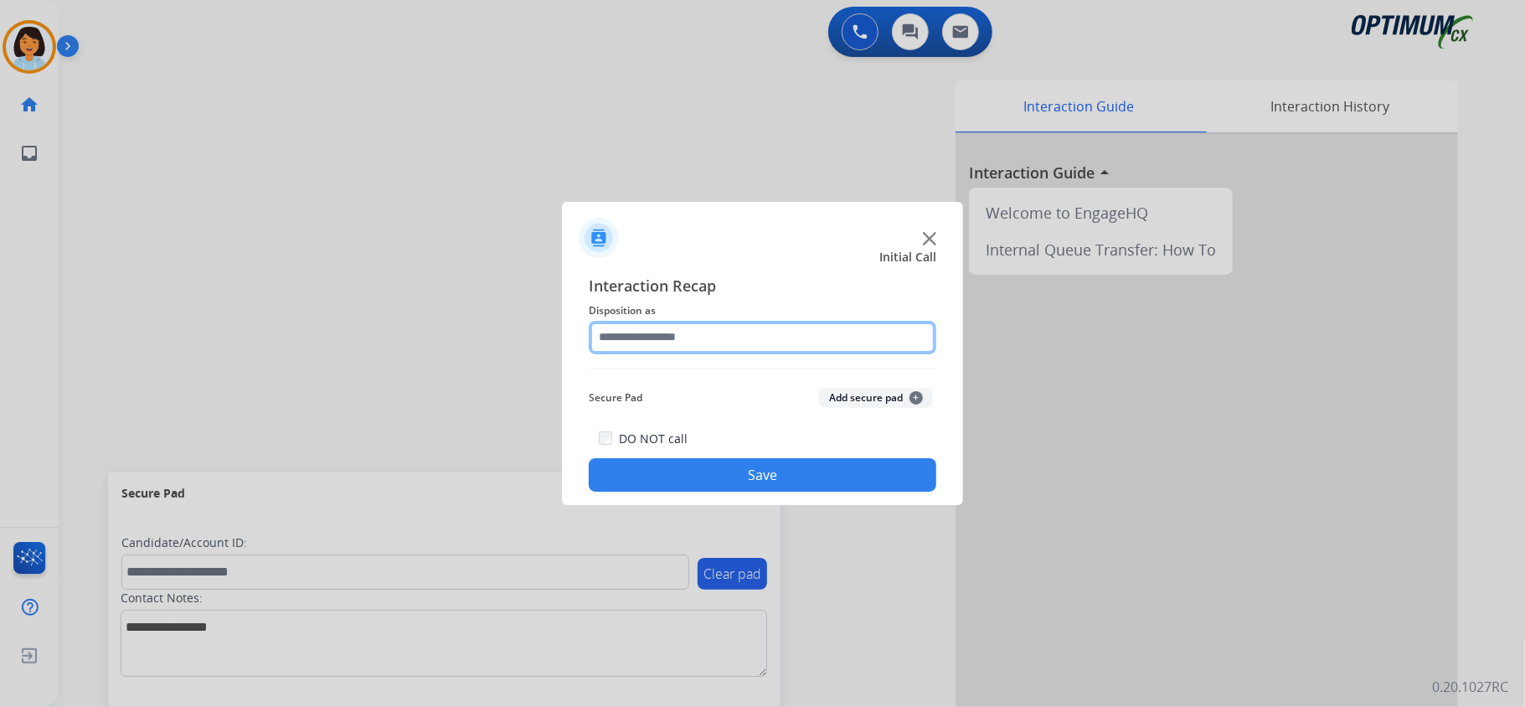
click at [817, 343] on input "text" at bounding box center [763, 338] width 348 height 34
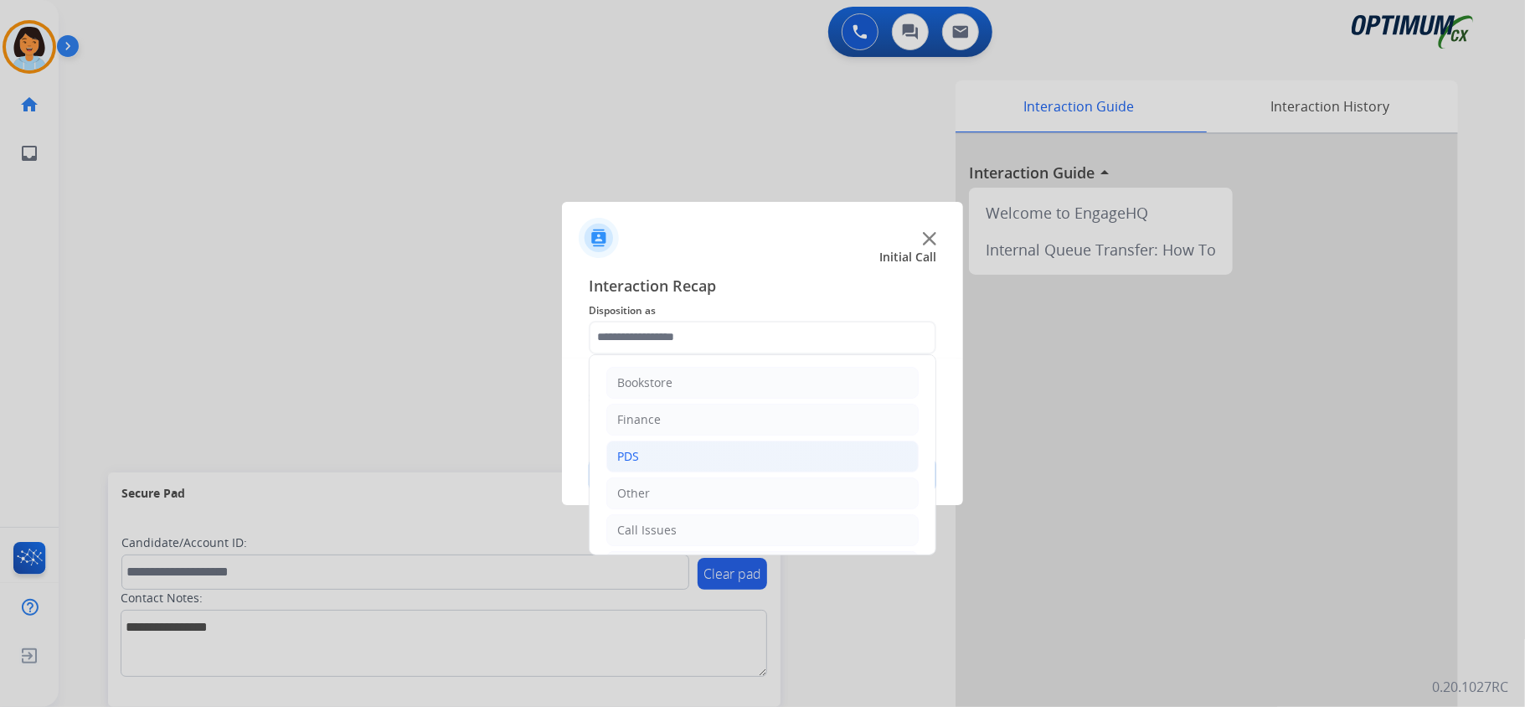
click at [647, 454] on li "PDS" at bounding box center [762, 457] width 312 height 32
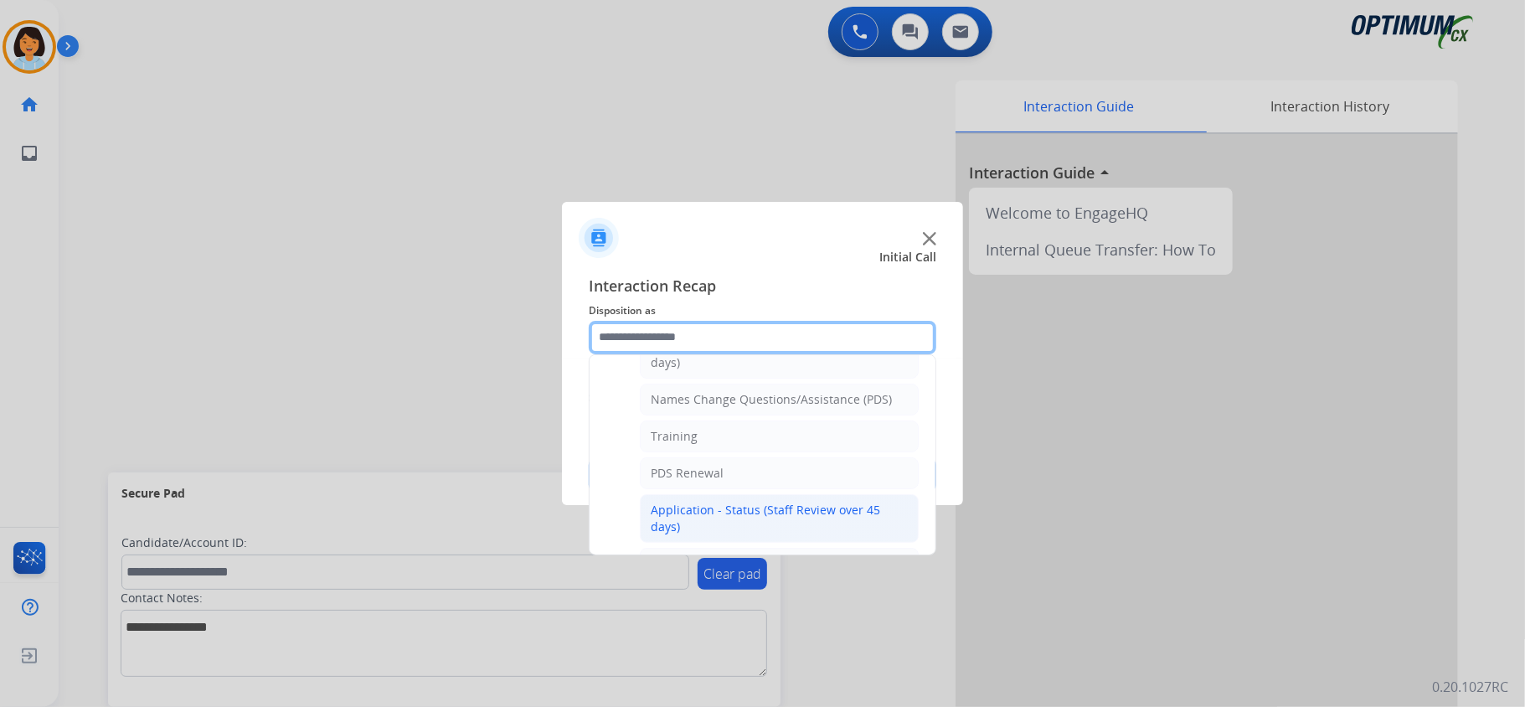
scroll to position [111, 0]
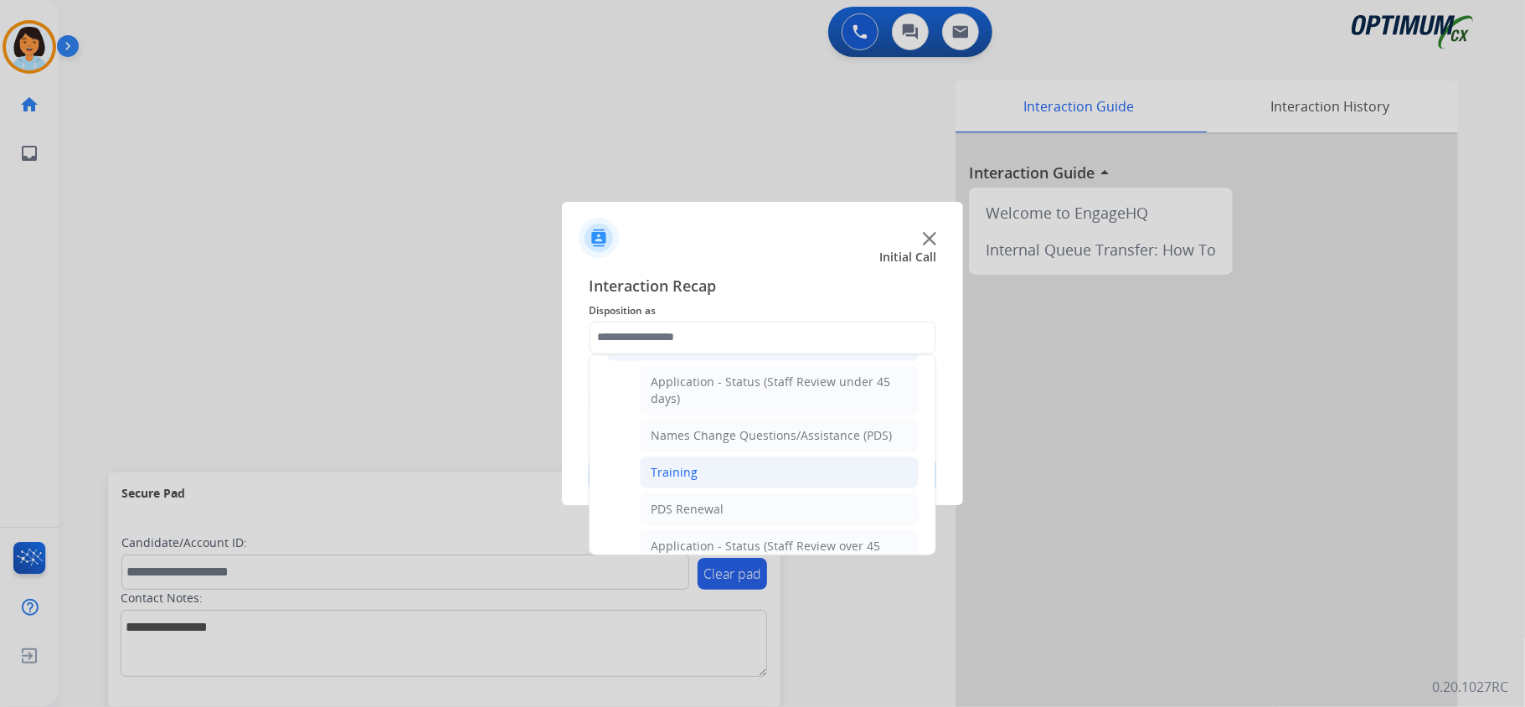
click at [700, 467] on li "Training" at bounding box center [779, 472] width 279 height 32
type input "********"
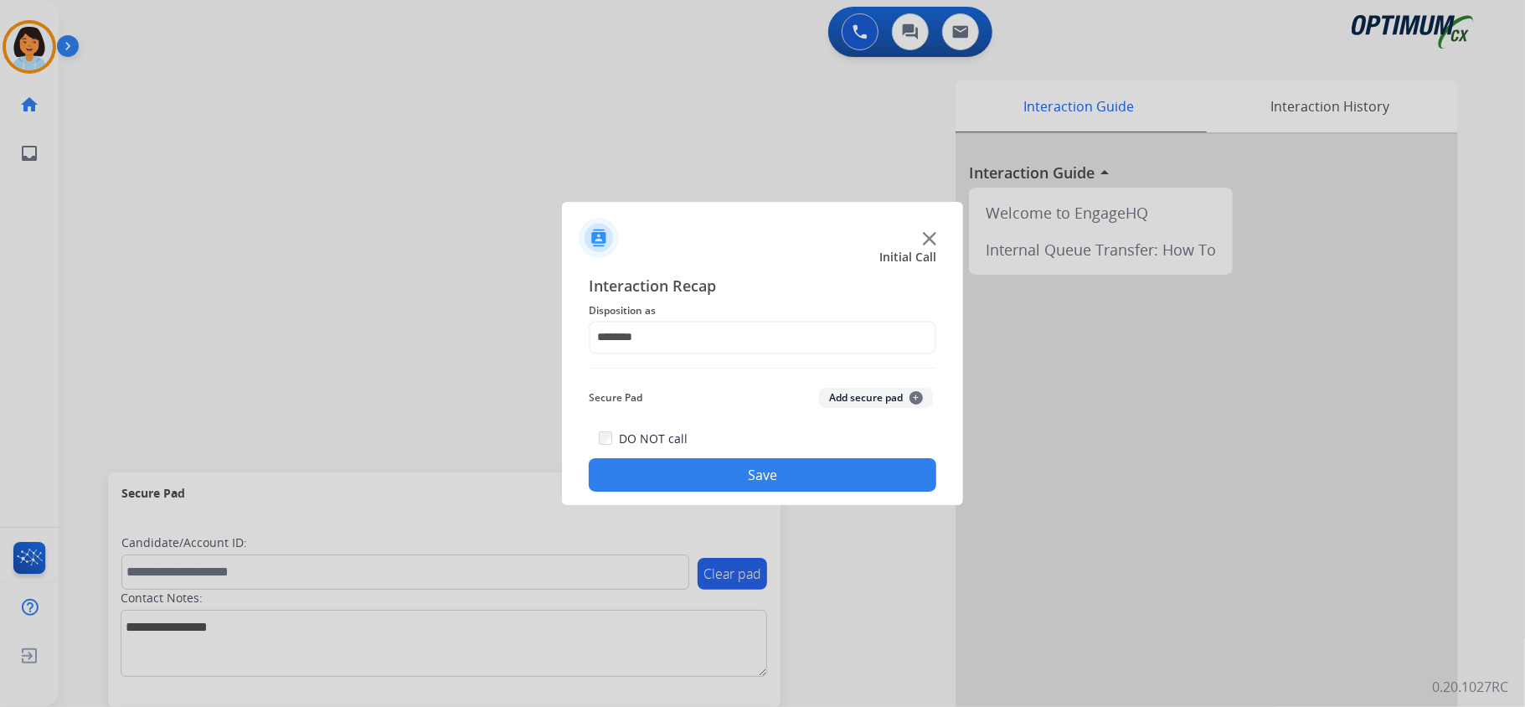
click at [704, 477] on button "Save" at bounding box center [763, 475] width 348 height 34
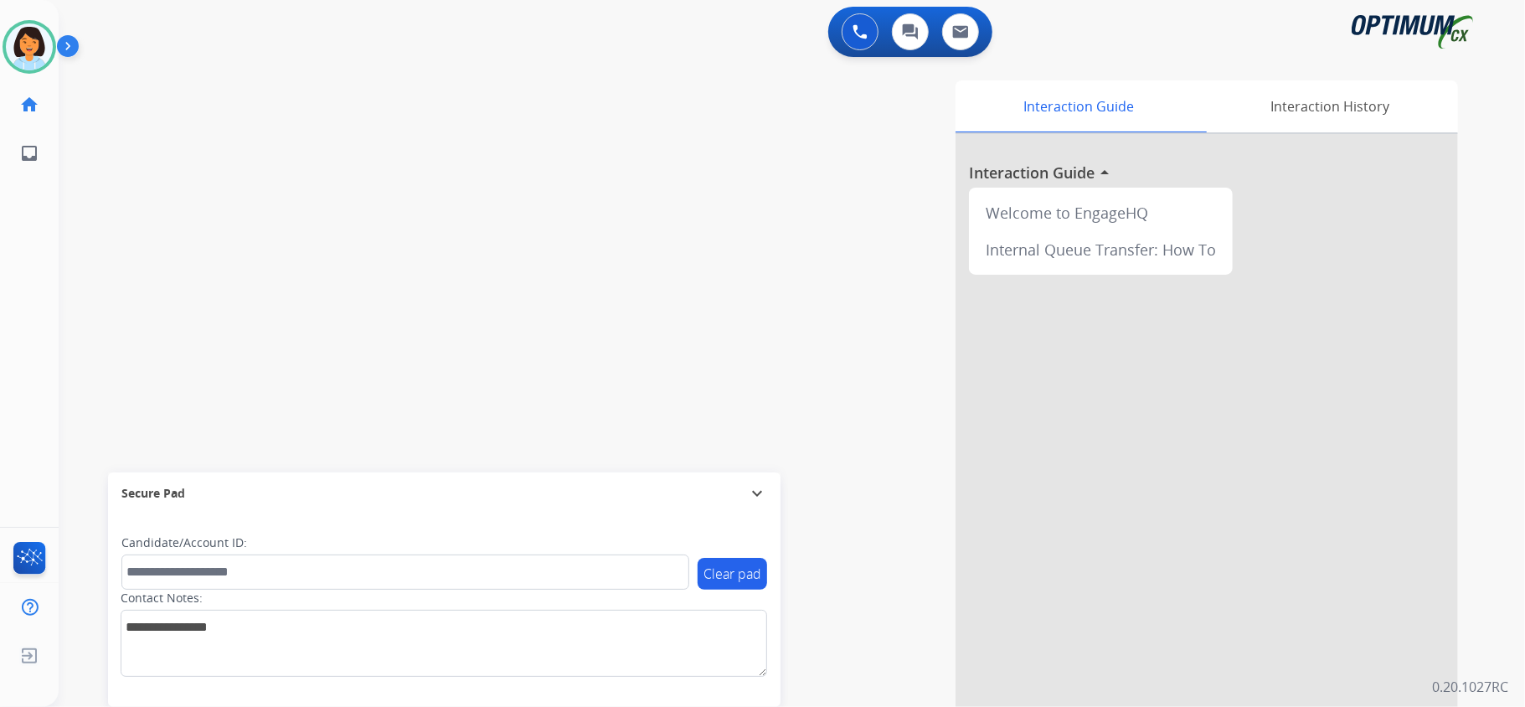
click at [141, 165] on div "swap_horiz Break voice bridge close_fullscreen Connect 3-Way Call merge_type Se…" at bounding box center [772, 409] width 1426 height 698
click at [38, 45] on img at bounding box center [29, 46] width 47 height 47
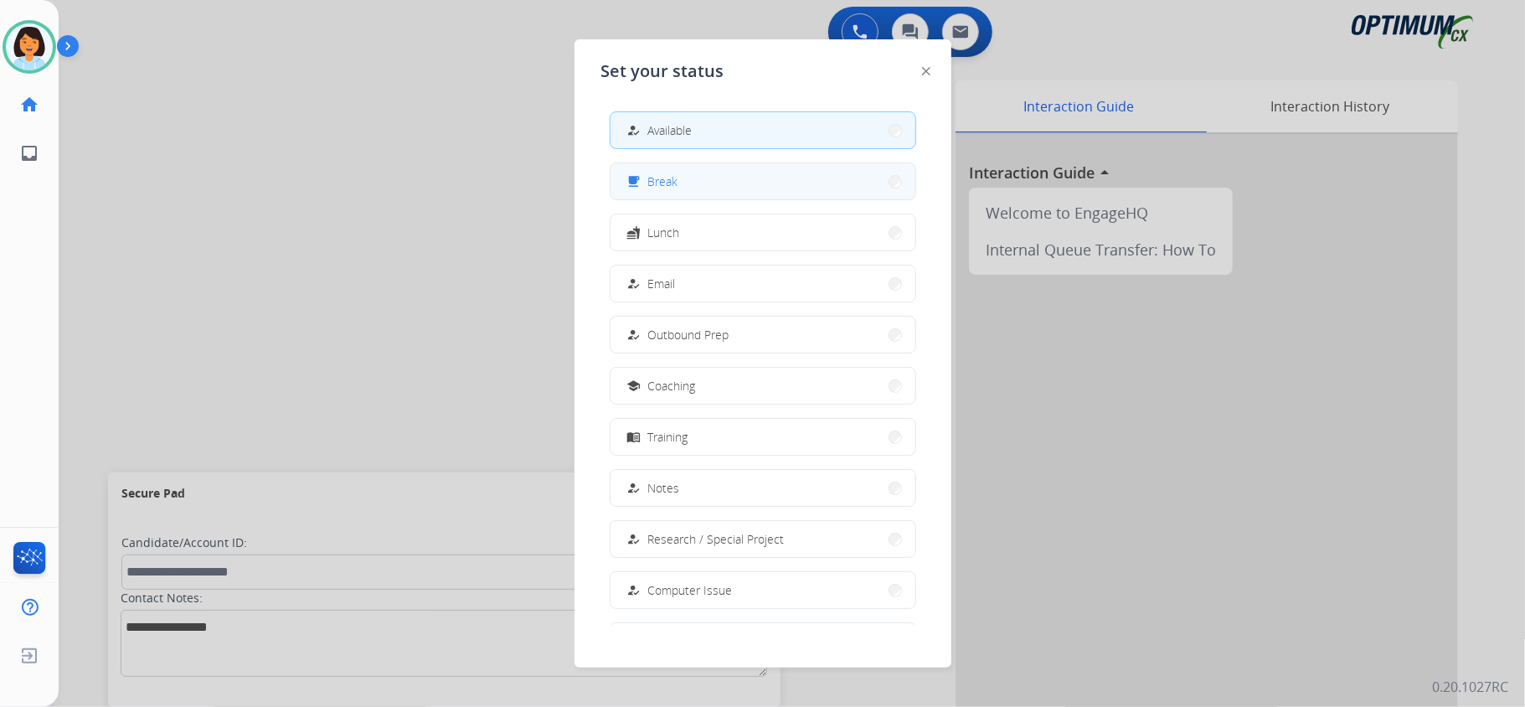
click at [772, 181] on button "free_breakfast Break" at bounding box center [763, 181] width 305 height 36
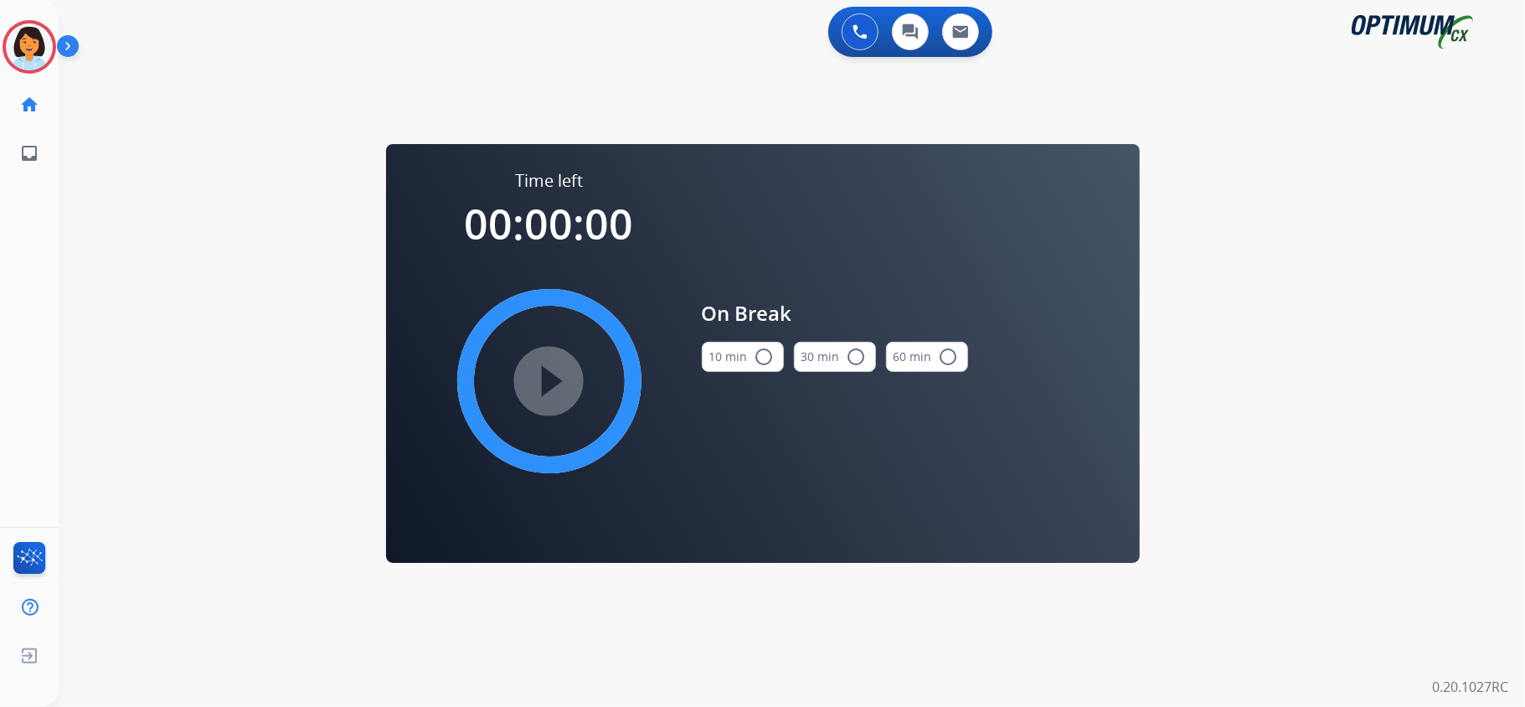
click at [749, 355] on button "10 min radio_button_unchecked" at bounding box center [743, 357] width 82 height 30
click at [557, 376] on mat-icon "play_circle_filled" at bounding box center [549, 381] width 20 height 20
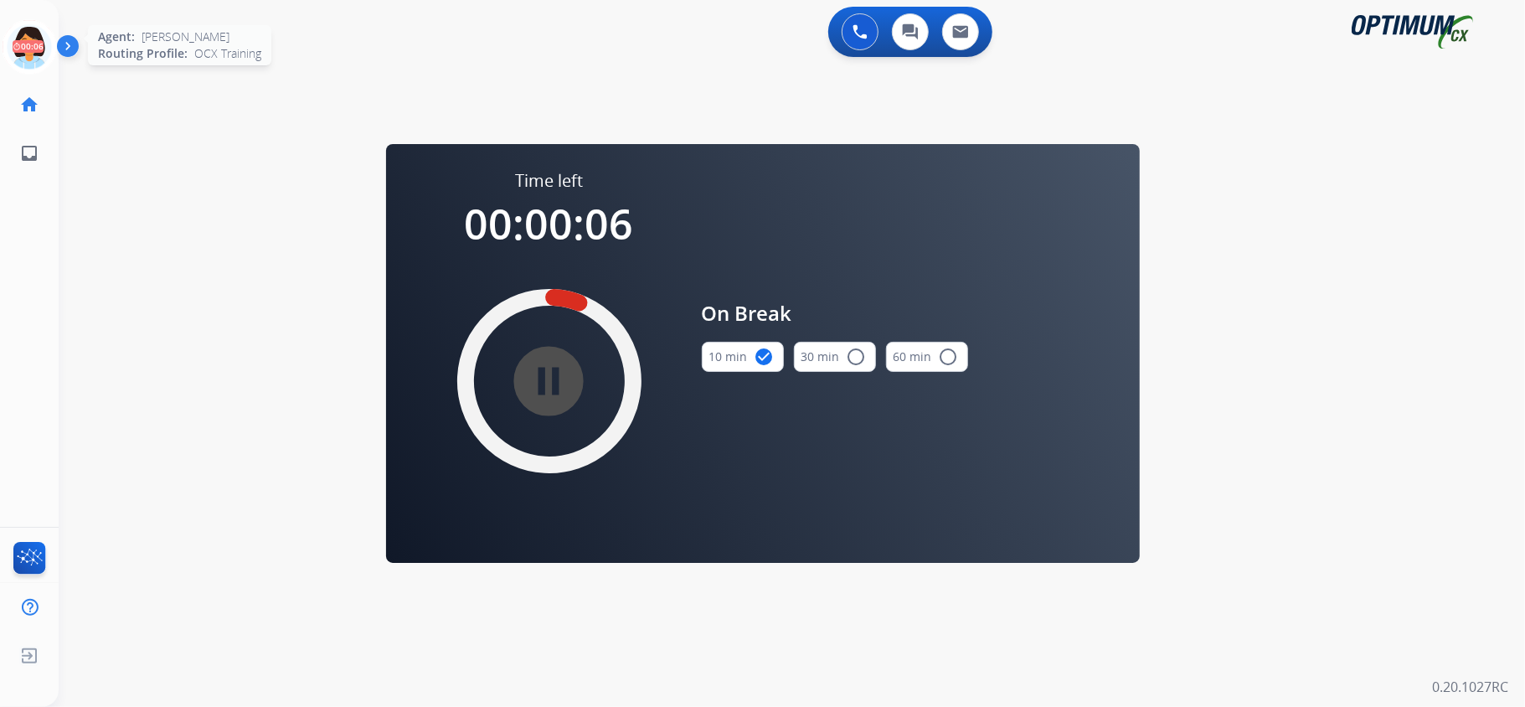
click at [41, 42] on icon at bounding box center [30, 47] width 54 height 54
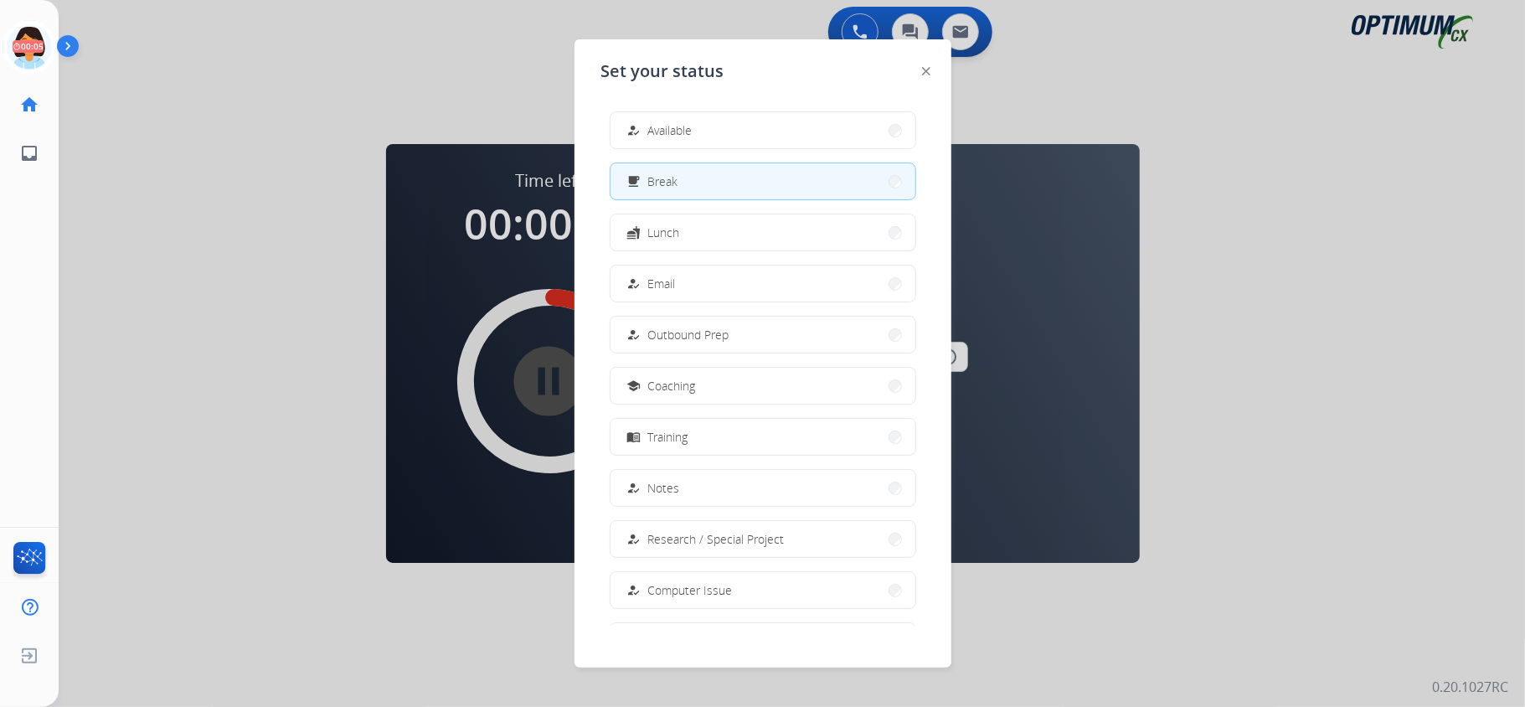
click at [721, 137] on button "how_to_reg Available" at bounding box center [763, 130] width 305 height 36
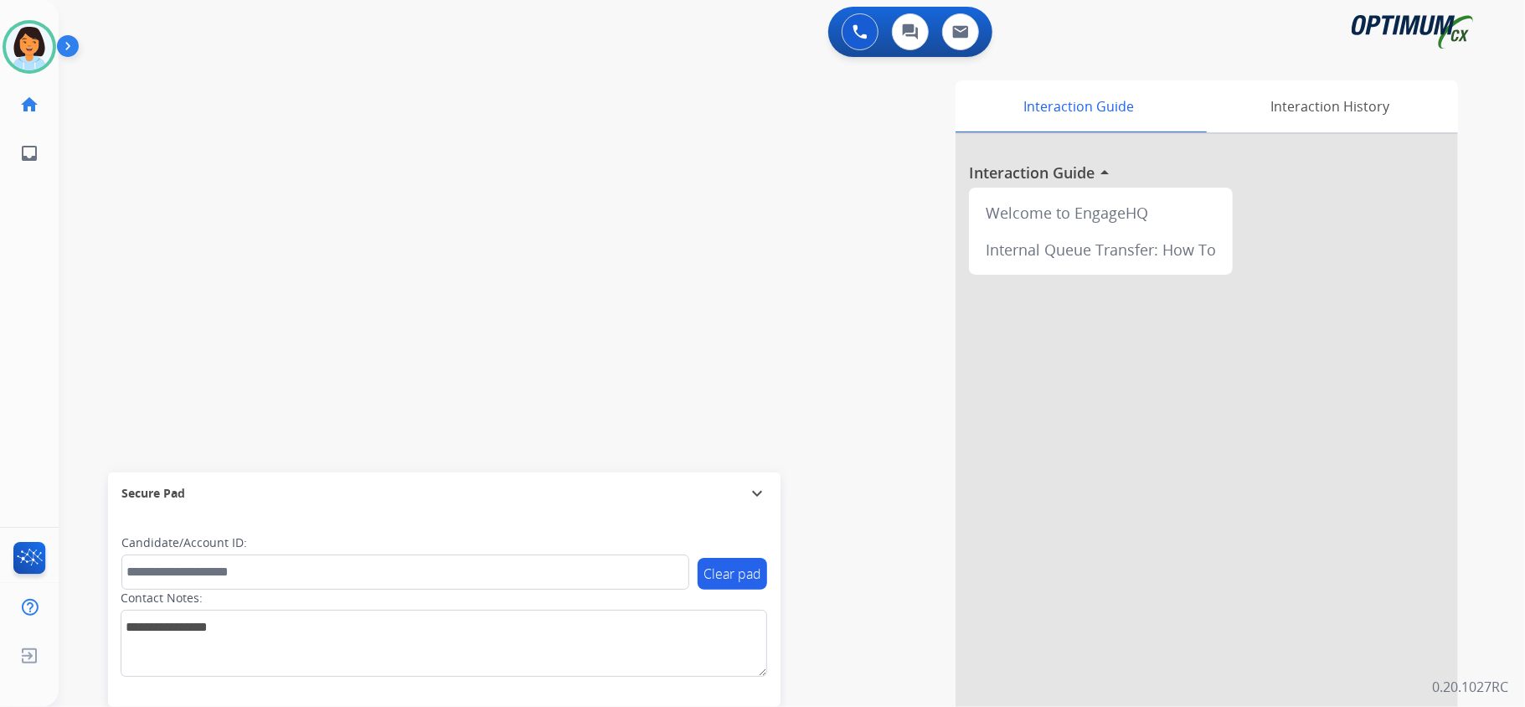
click at [441, 221] on div "swap_horiz Break voice bridge close_fullscreen Connect 3-Way Call merge_type Se…" at bounding box center [772, 409] width 1426 height 698
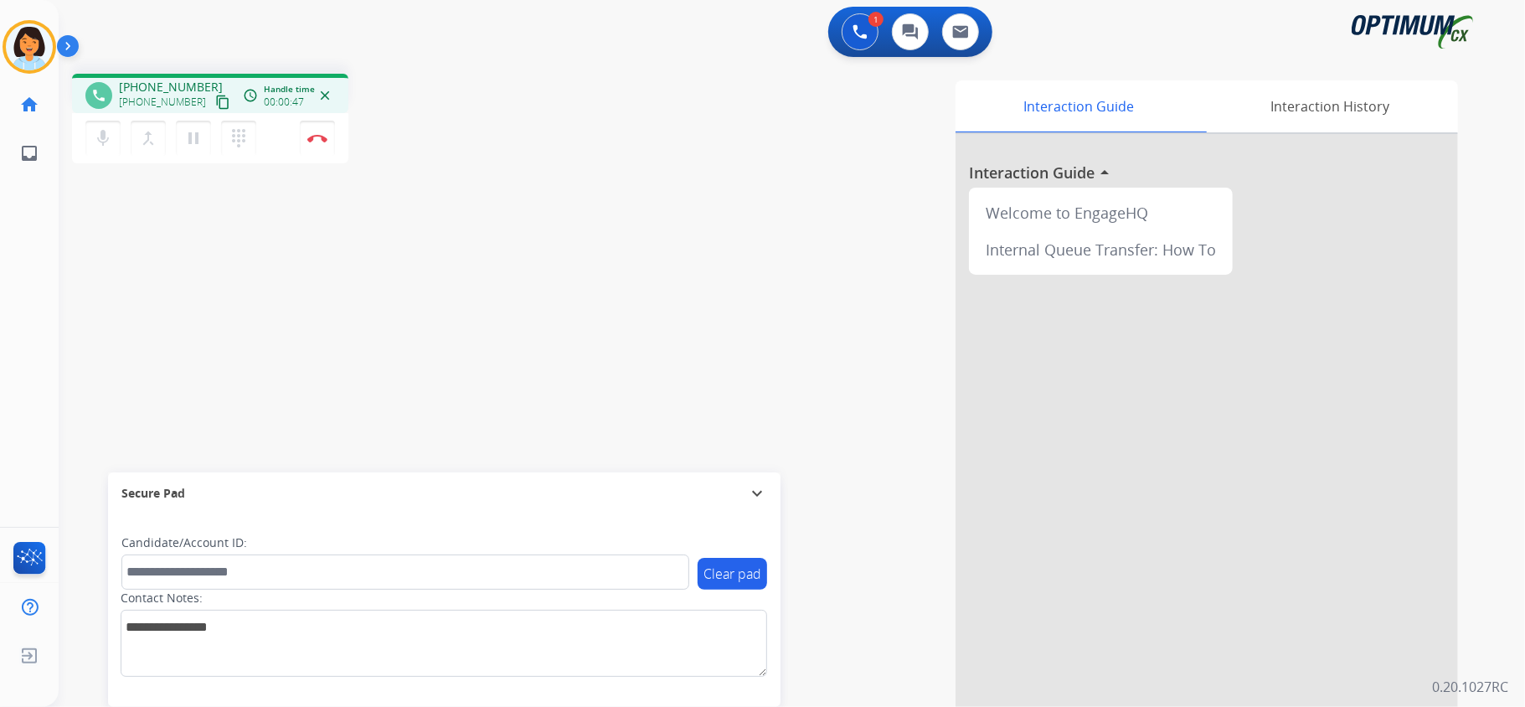
click at [215, 101] on mat-icon "content_copy" at bounding box center [222, 102] width 15 height 15
drag, startPoint x: 203, startPoint y: 101, endPoint x: 518, endPoint y: 427, distance: 453.1
click at [215, 104] on mat-icon "content_copy" at bounding box center [222, 102] width 15 height 15
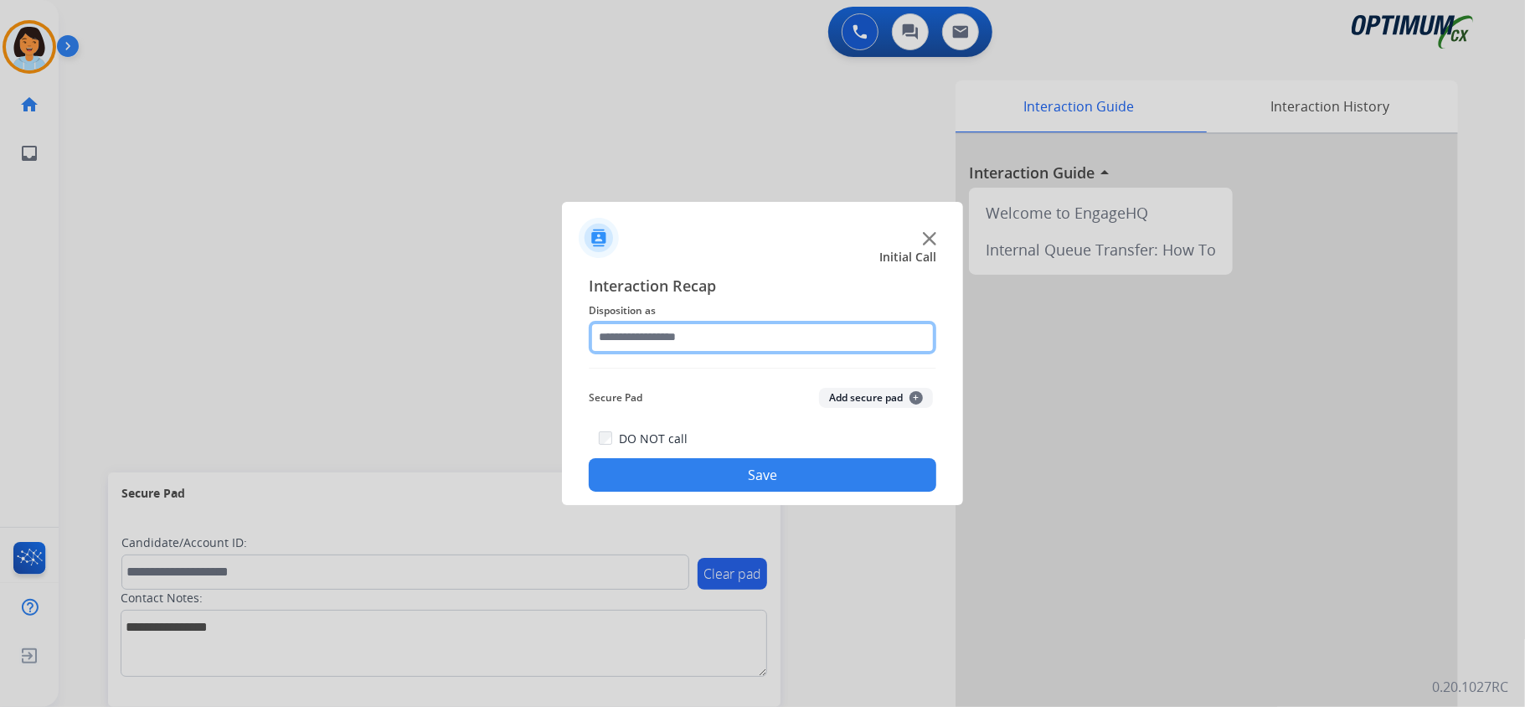
click at [737, 336] on input "text" at bounding box center [763, 338] width 348 height 34
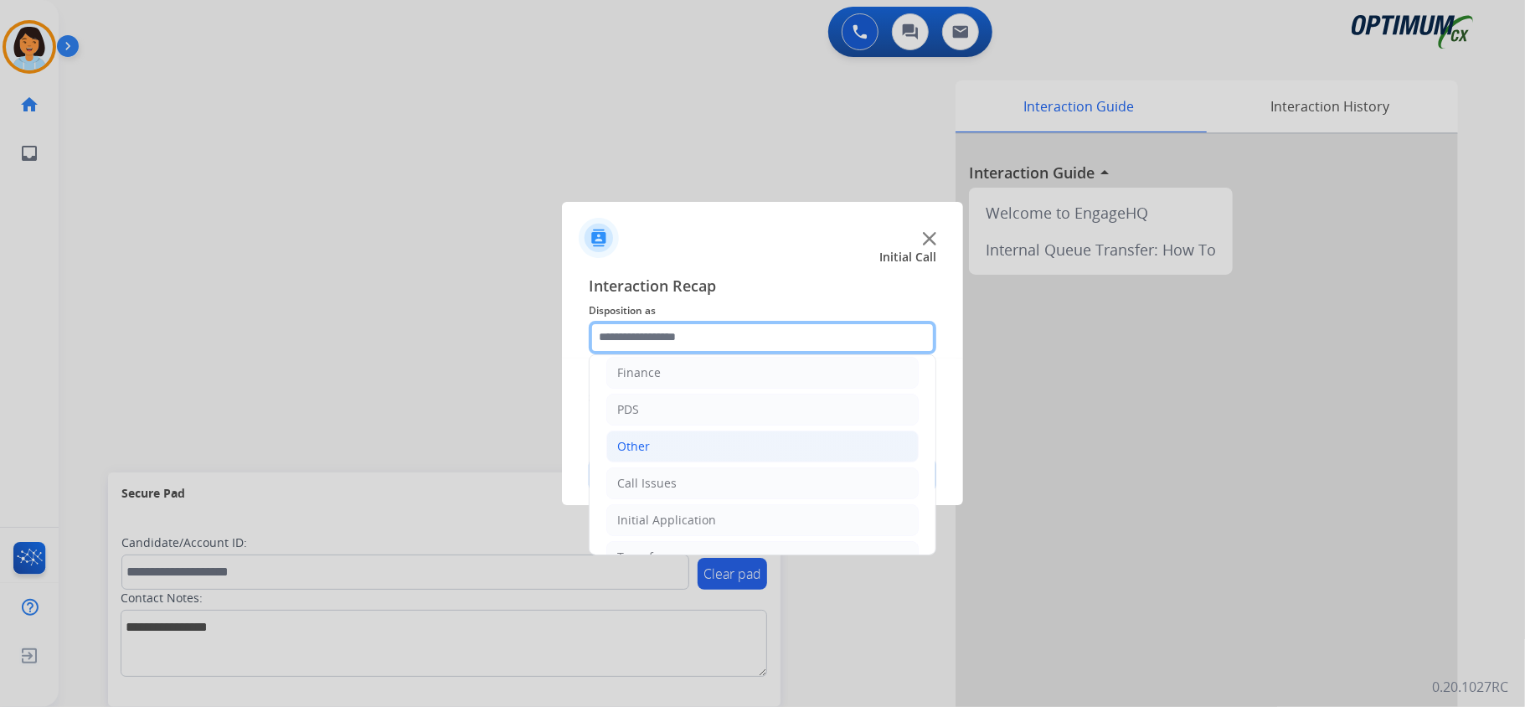
scroll to position [7, 0]
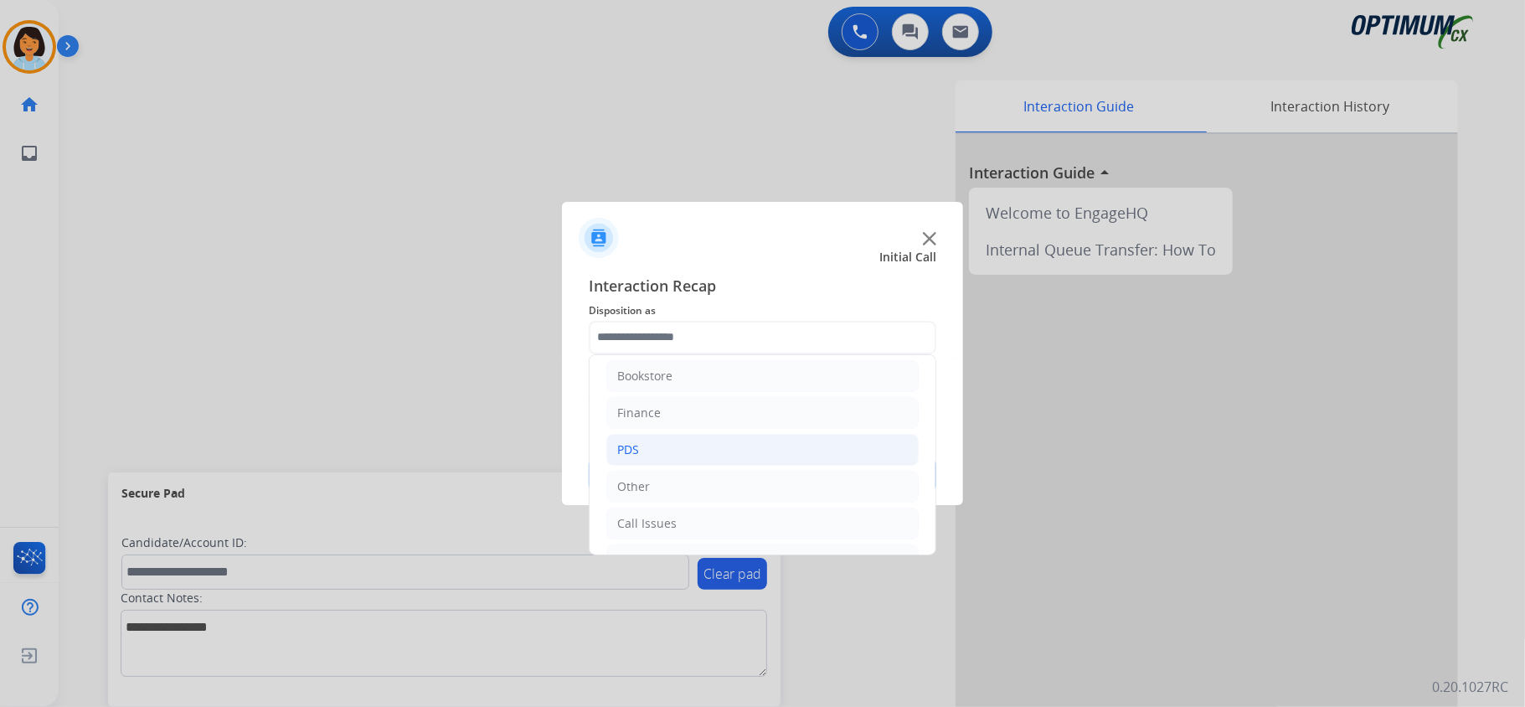
click at [687, 440] on li "PDS" at bounding box center [762, 450] width 312 height 32
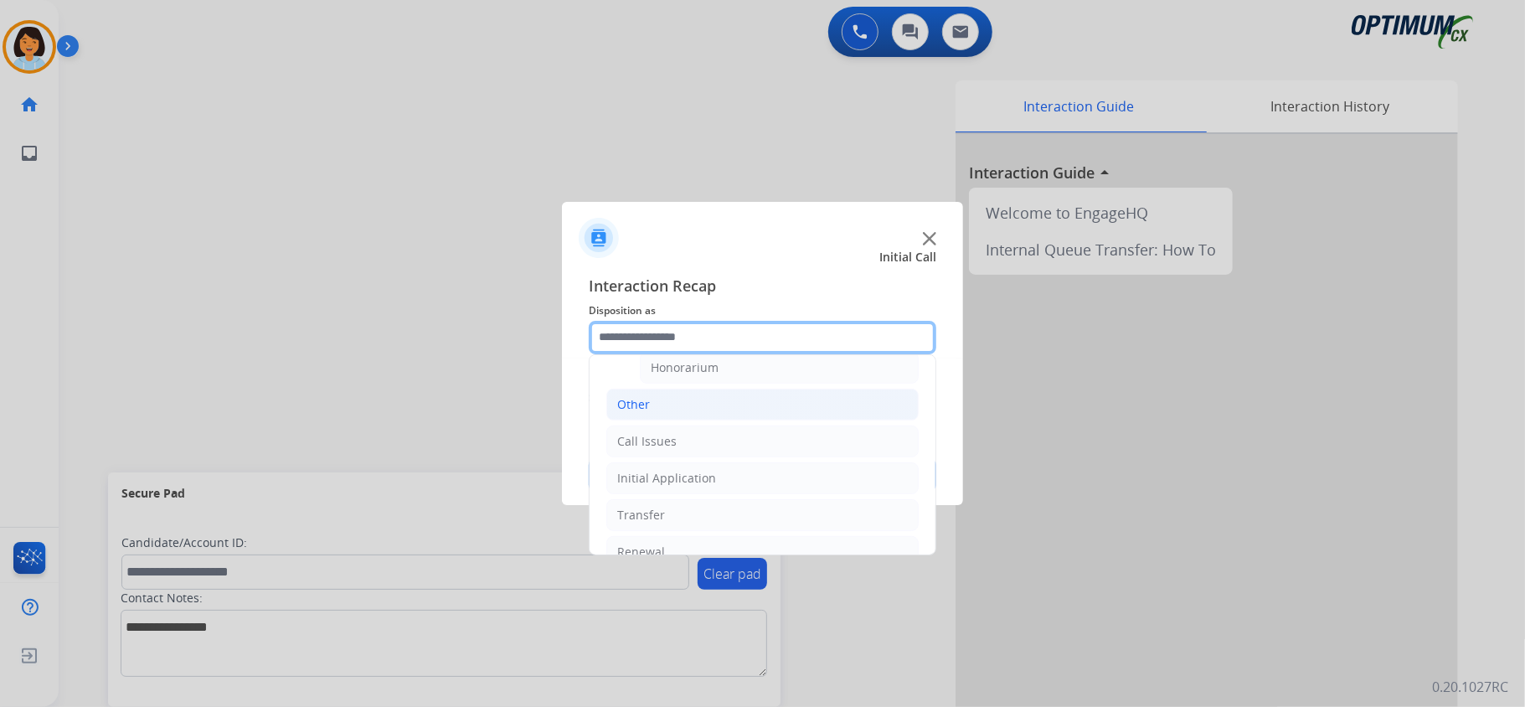
scroll to position [453, 0]
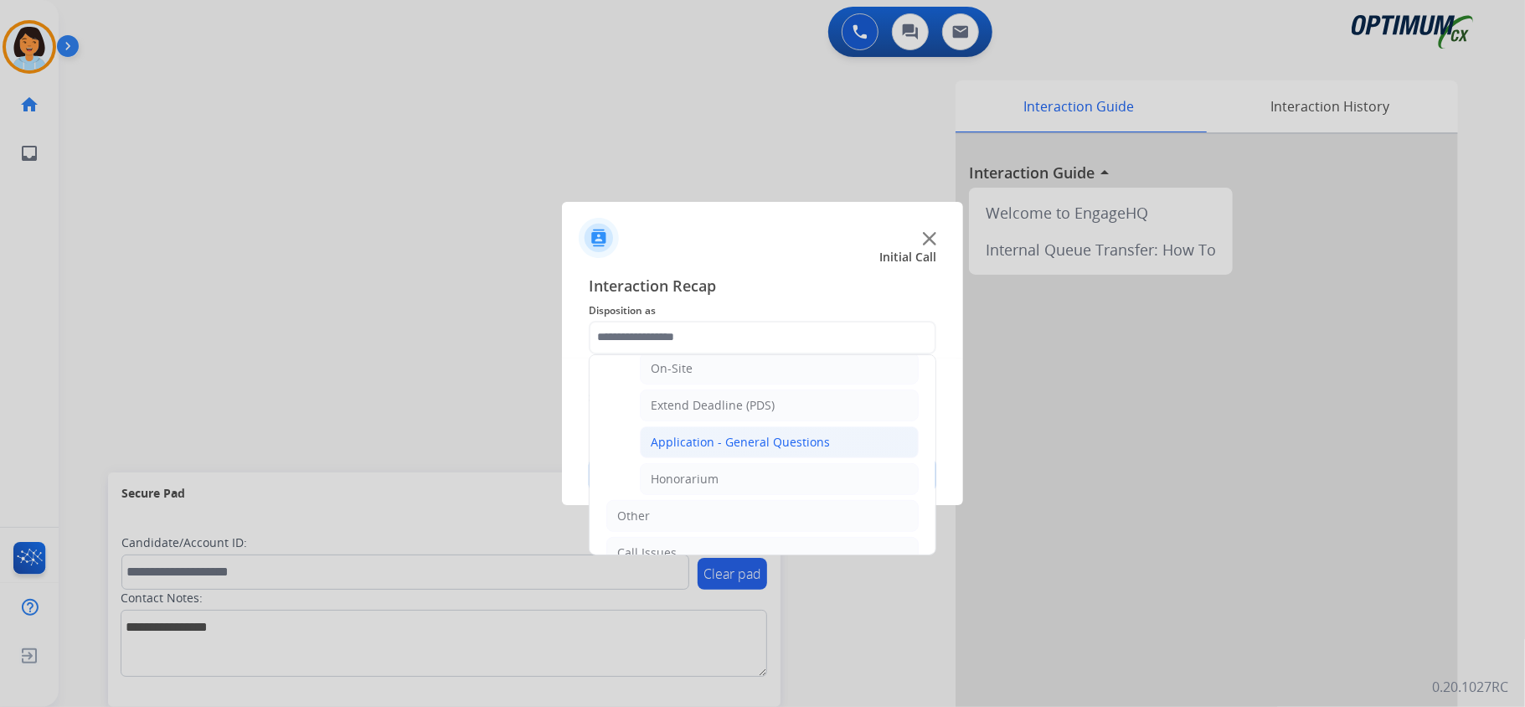
click at [732, 451] on div "Application - General Questions" at bounding box center [740, 442] width 179 height 17
type input "**********"
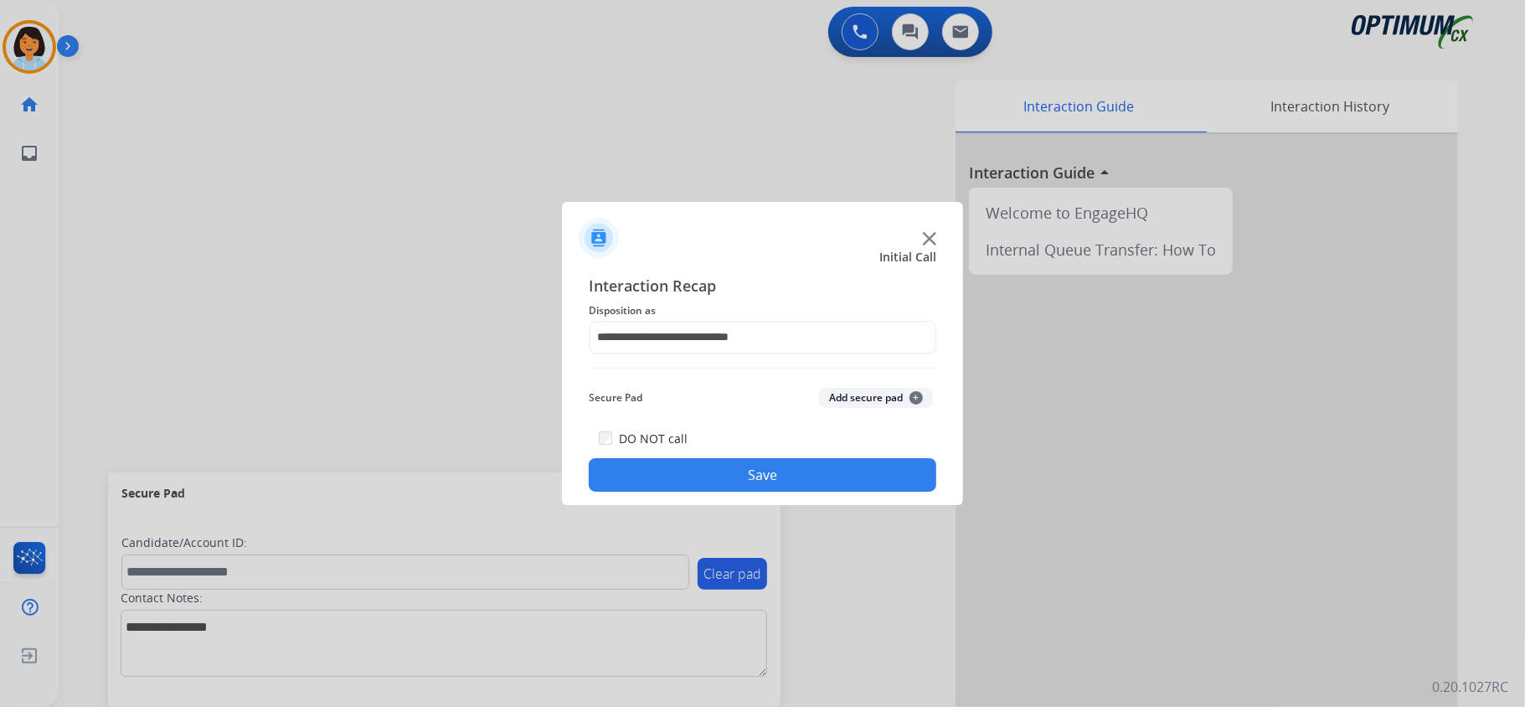
click at [741, 486] on button "Save" at bounding box center [763, 475] width 348 height 34
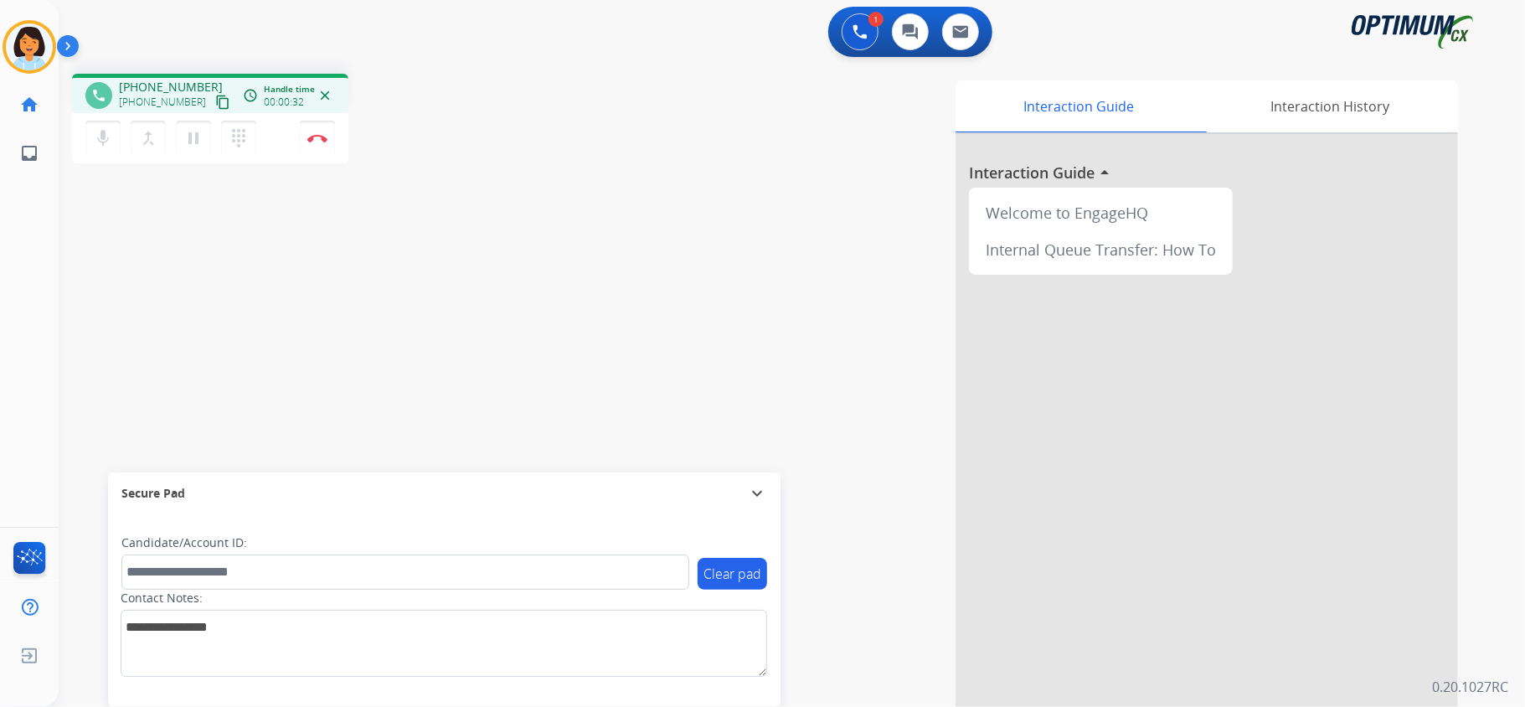
click at [215, 102] on mat-icon "content_copy" at bounding box center [222, 102] width 15 height 15
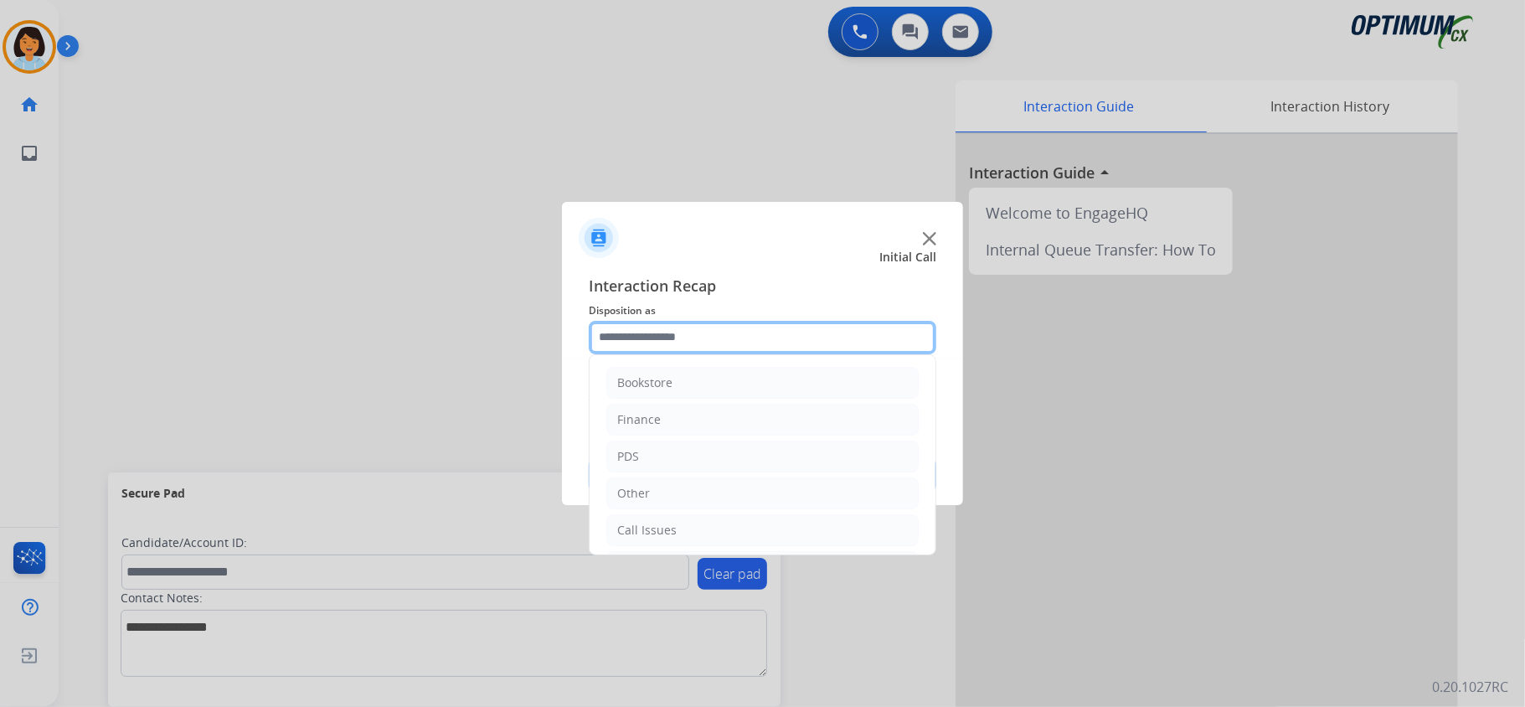
click at [664, 342] on input "text" at bounding box center [763, 338] width 348 height 34
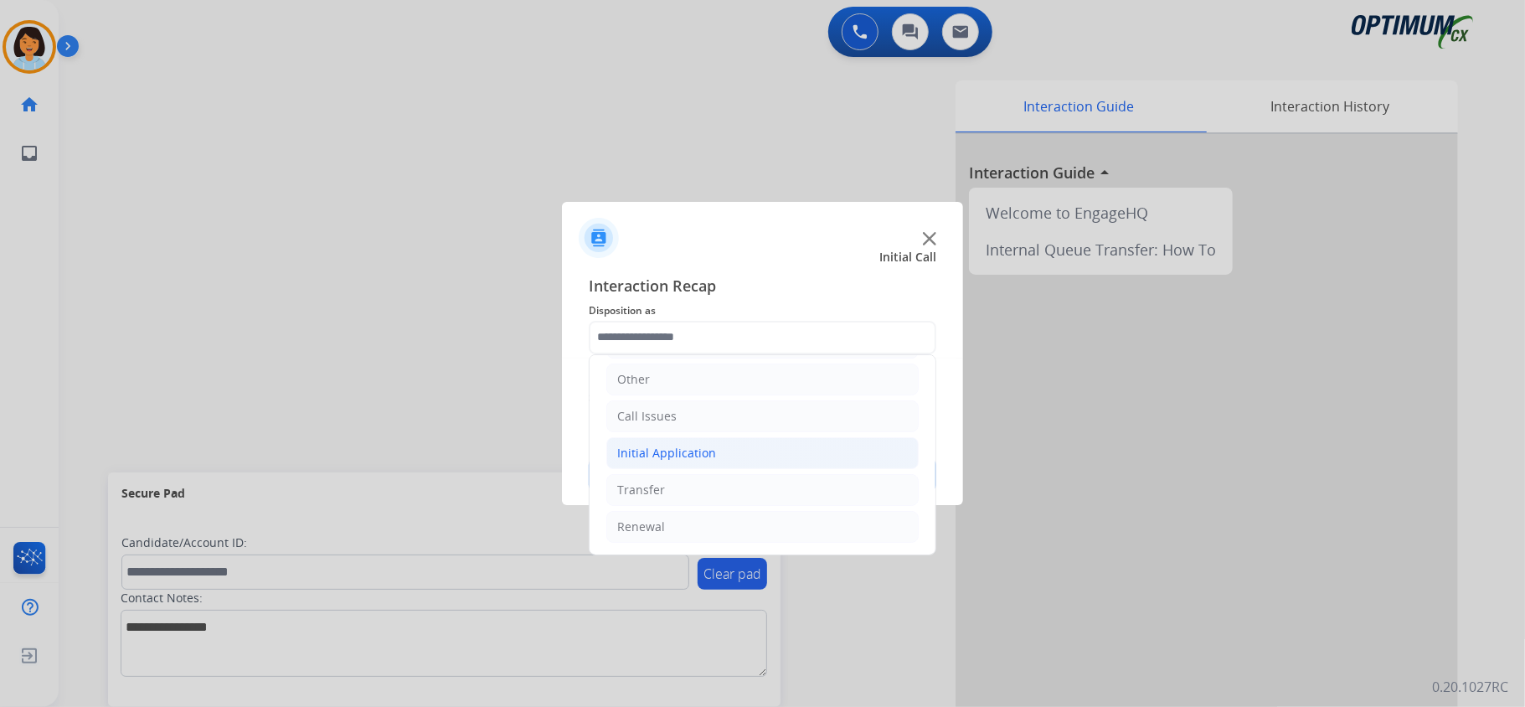
click at [698, 446] on div "Initial Application" at bounding box center [666, 453] width 99 height 17
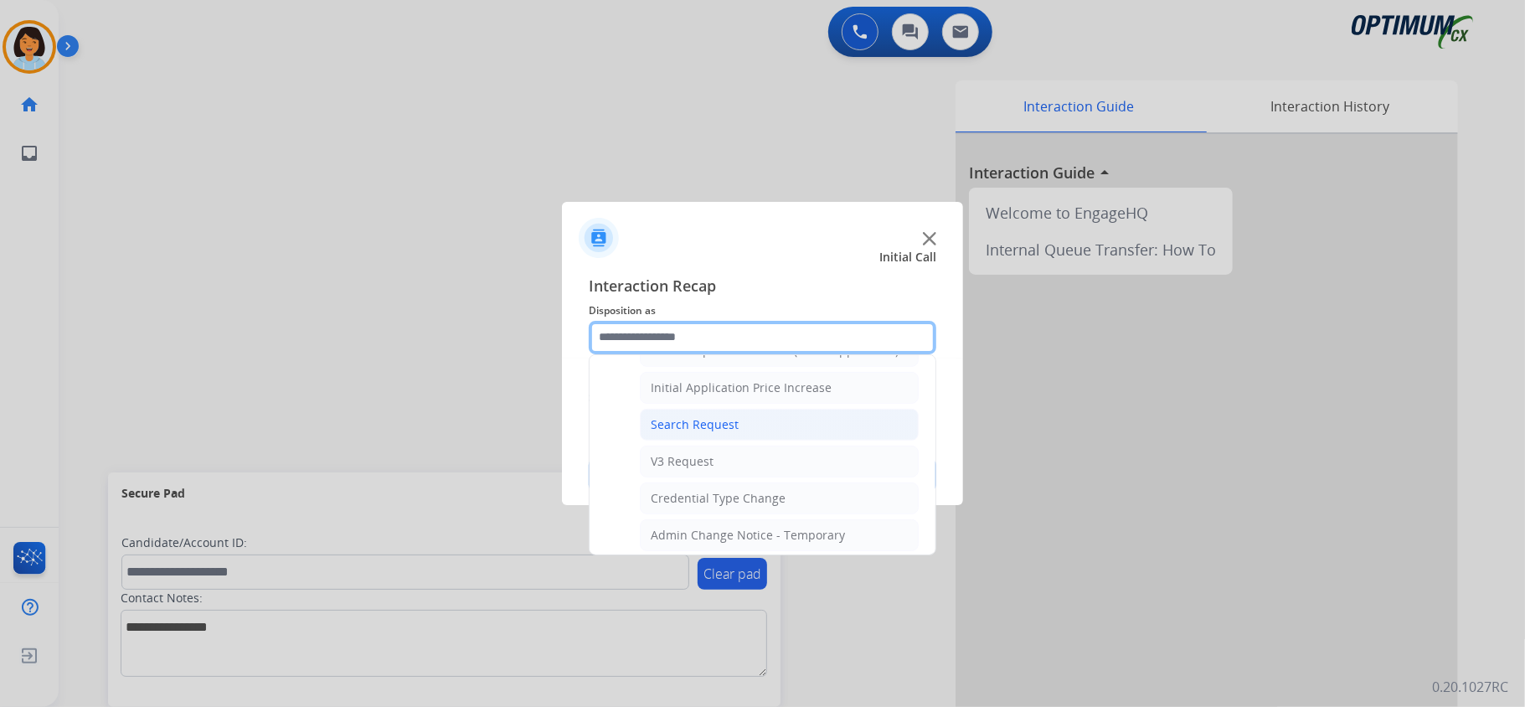
scroll to position [1033, 0]
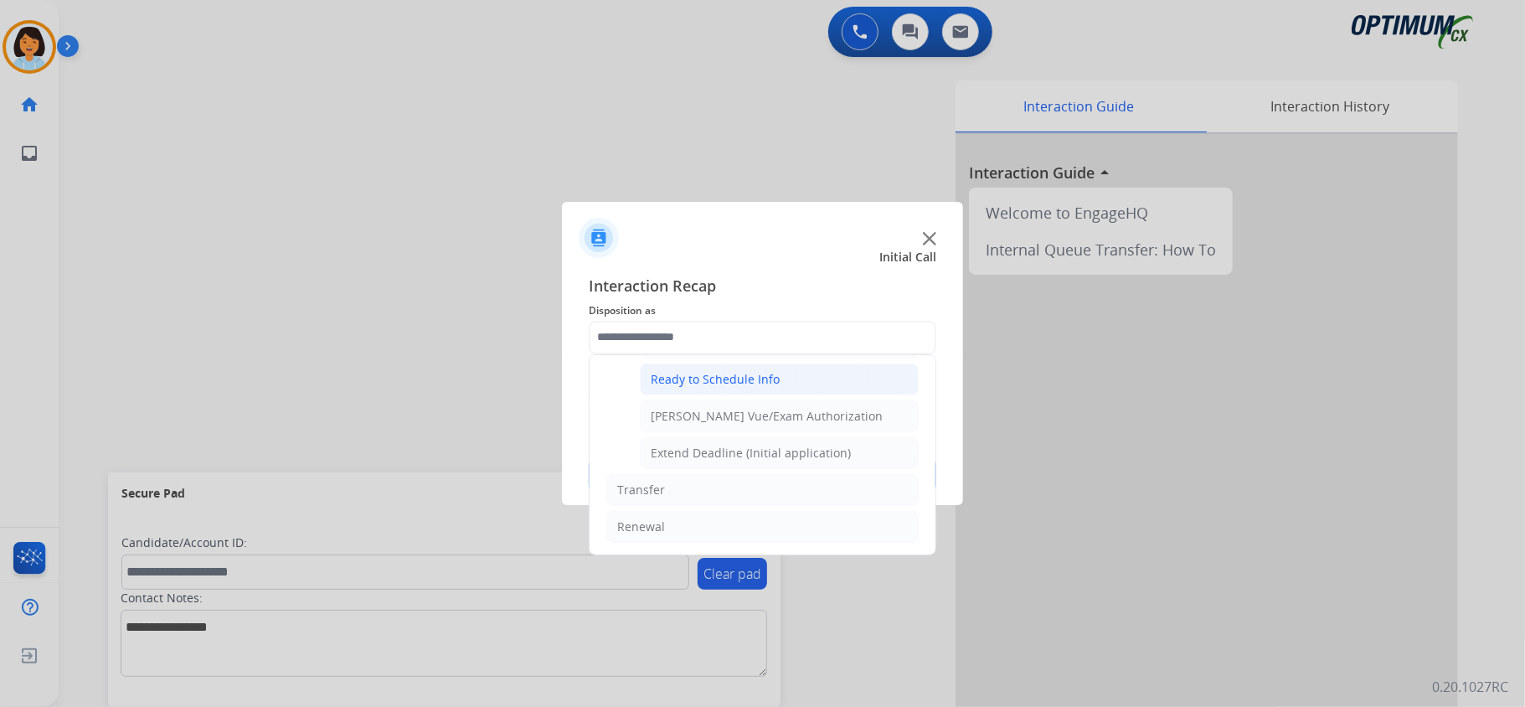
click at [730, 386] on li "Ready to Schedule Info" at bounding box center [779, 379] width 279 height 32
type input "**********"
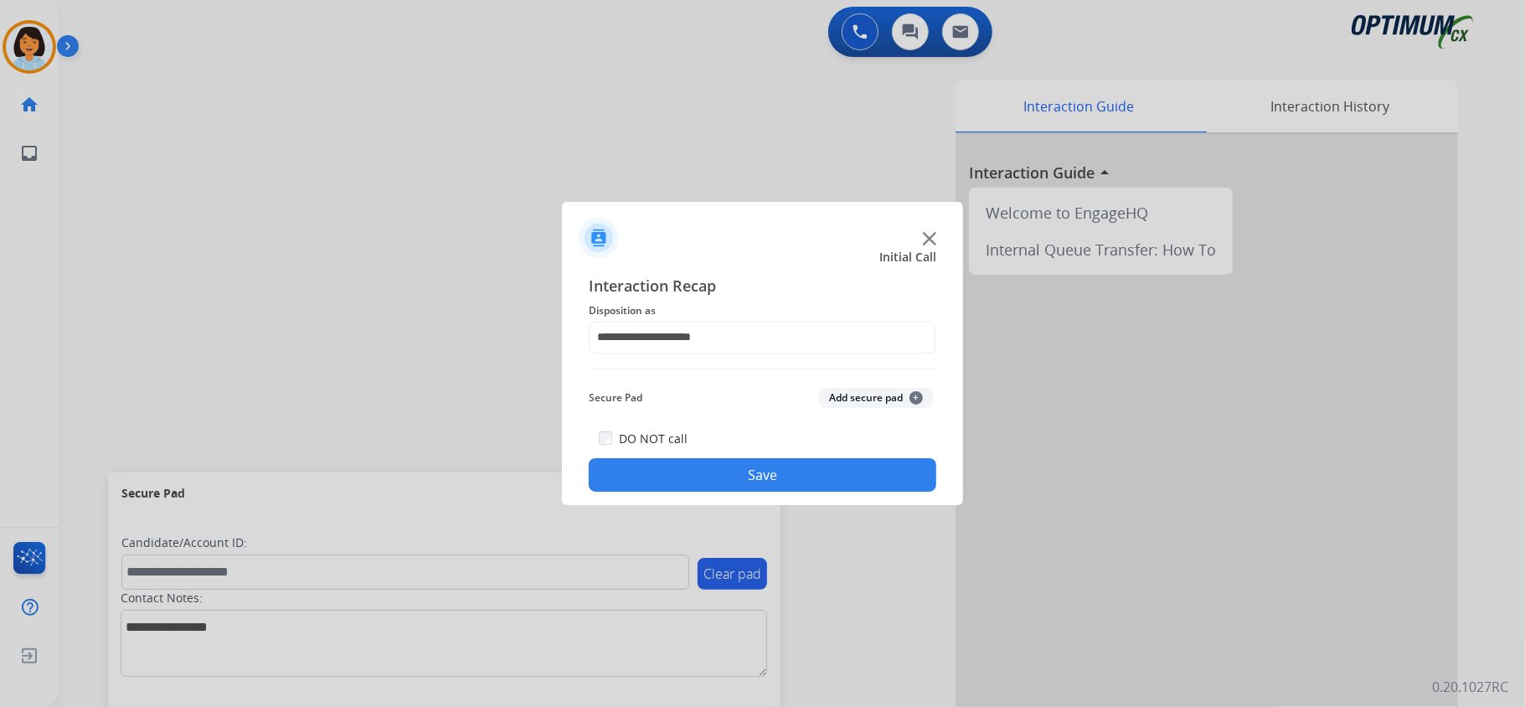
click at [708, 489] on button "Save" at bounding box center [763, 475] width 348 height 34
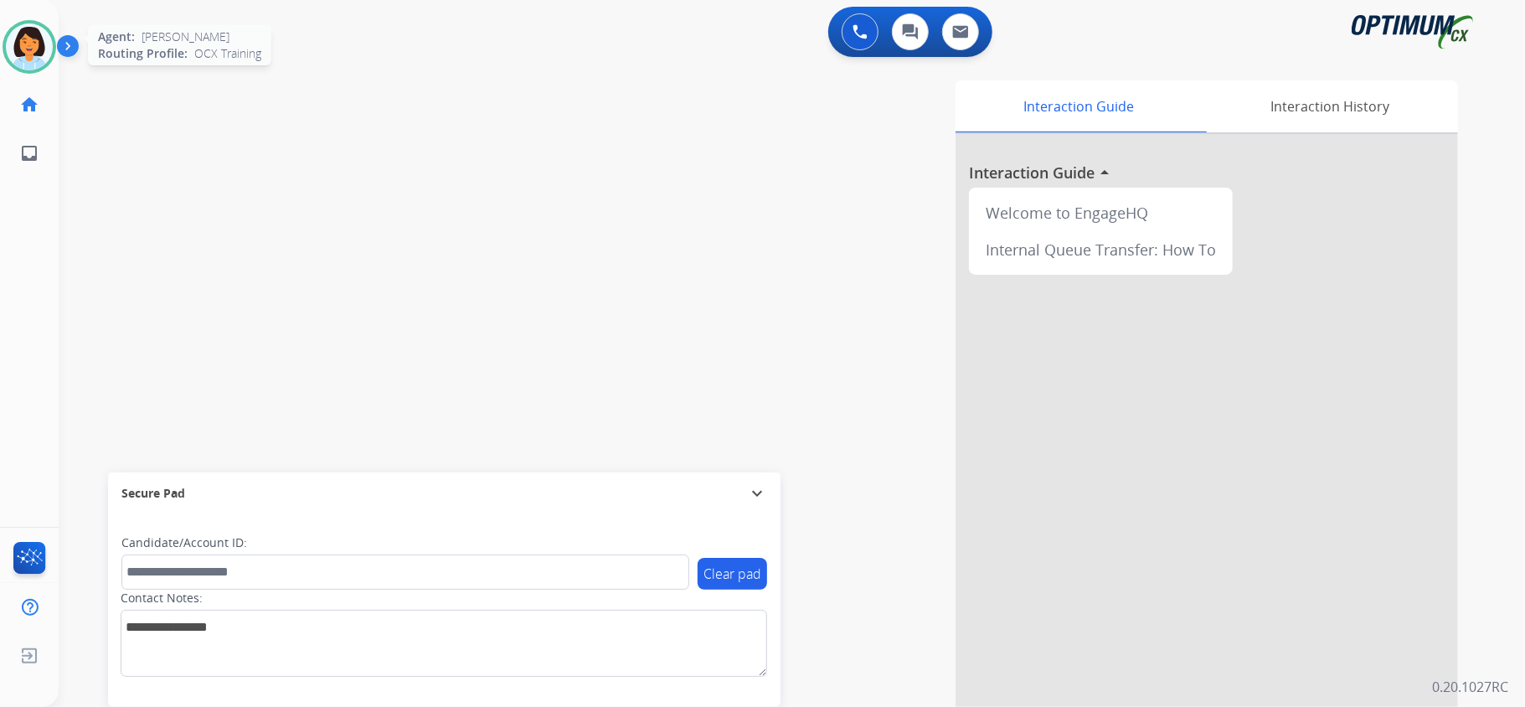
click at [21, 49] on img at bounding box center [29, 46] width 47 height 47
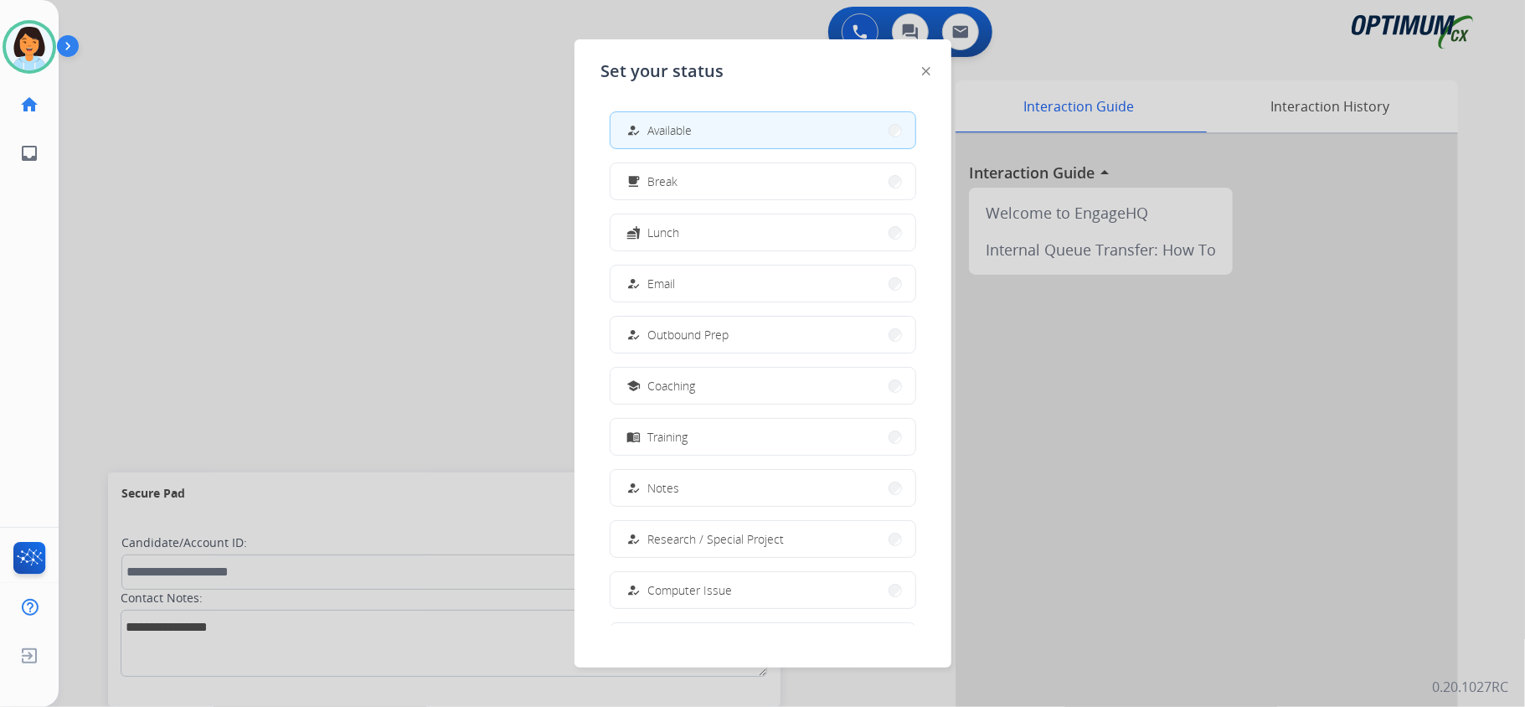
click at [432, 363] on div at bounding box center [762, 353] width 1525 height 707
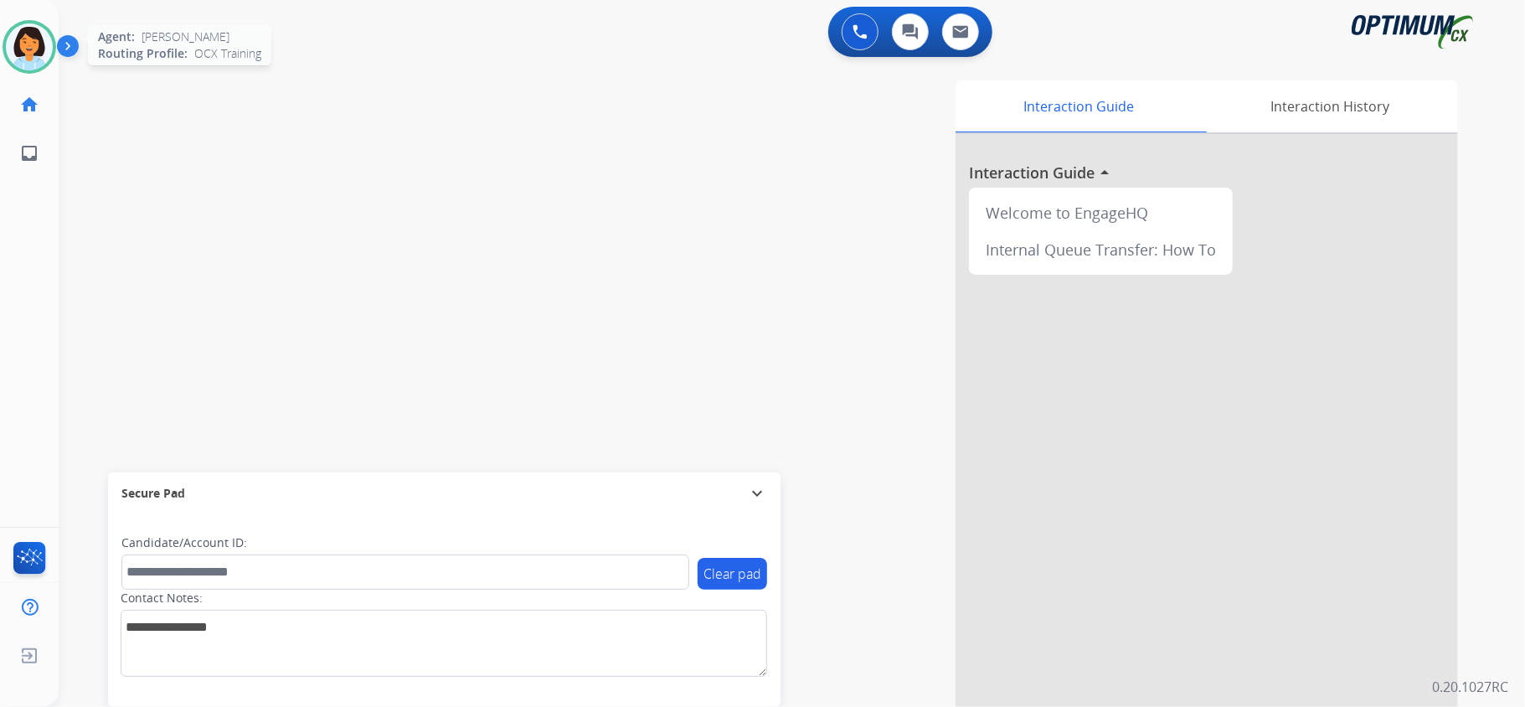
click at [22, 37] on img at bounding box center [29, 46] width 47 height 47
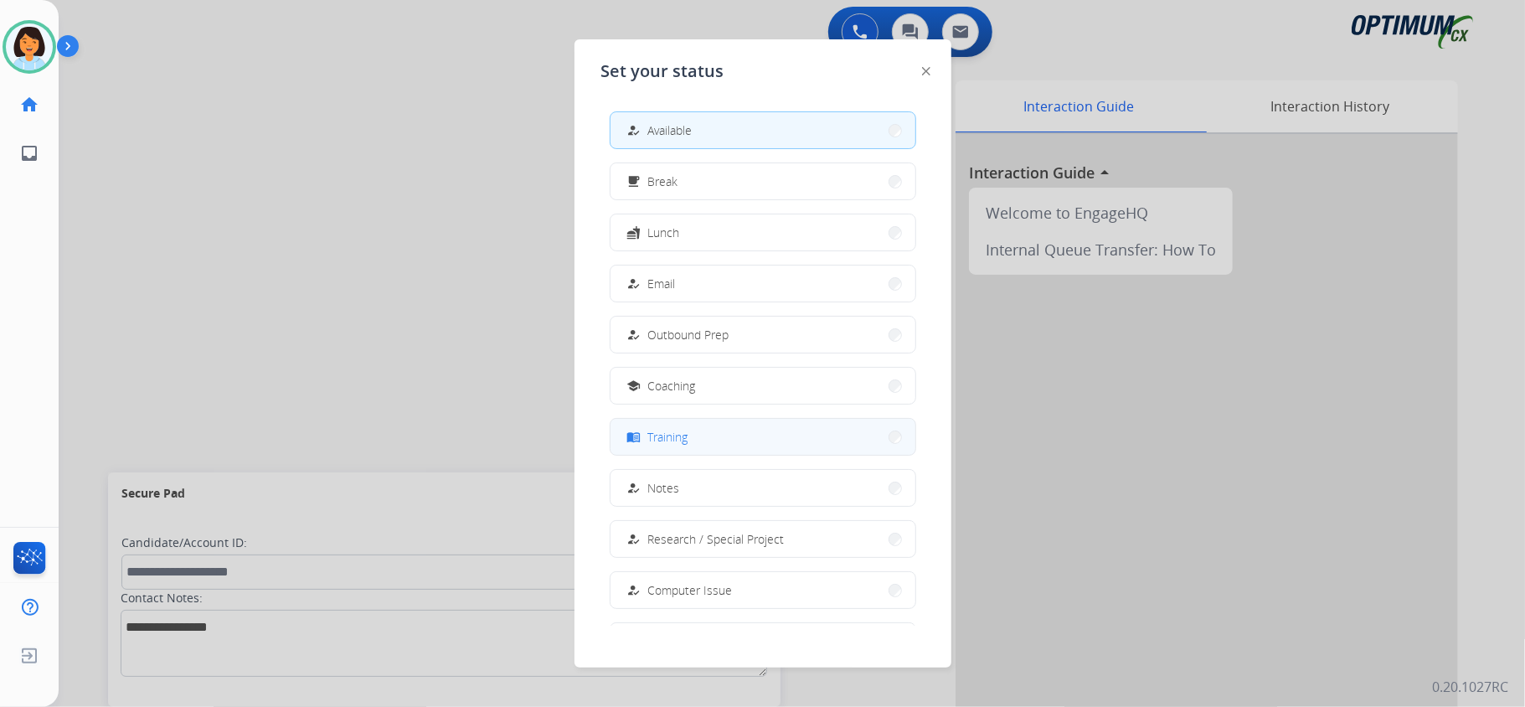
click at [704, 441] on button "menu_book Training" at bounding box center [763, 437] width 305 height 36
